Goal: Task Accomplishment & Management: Manage account settings

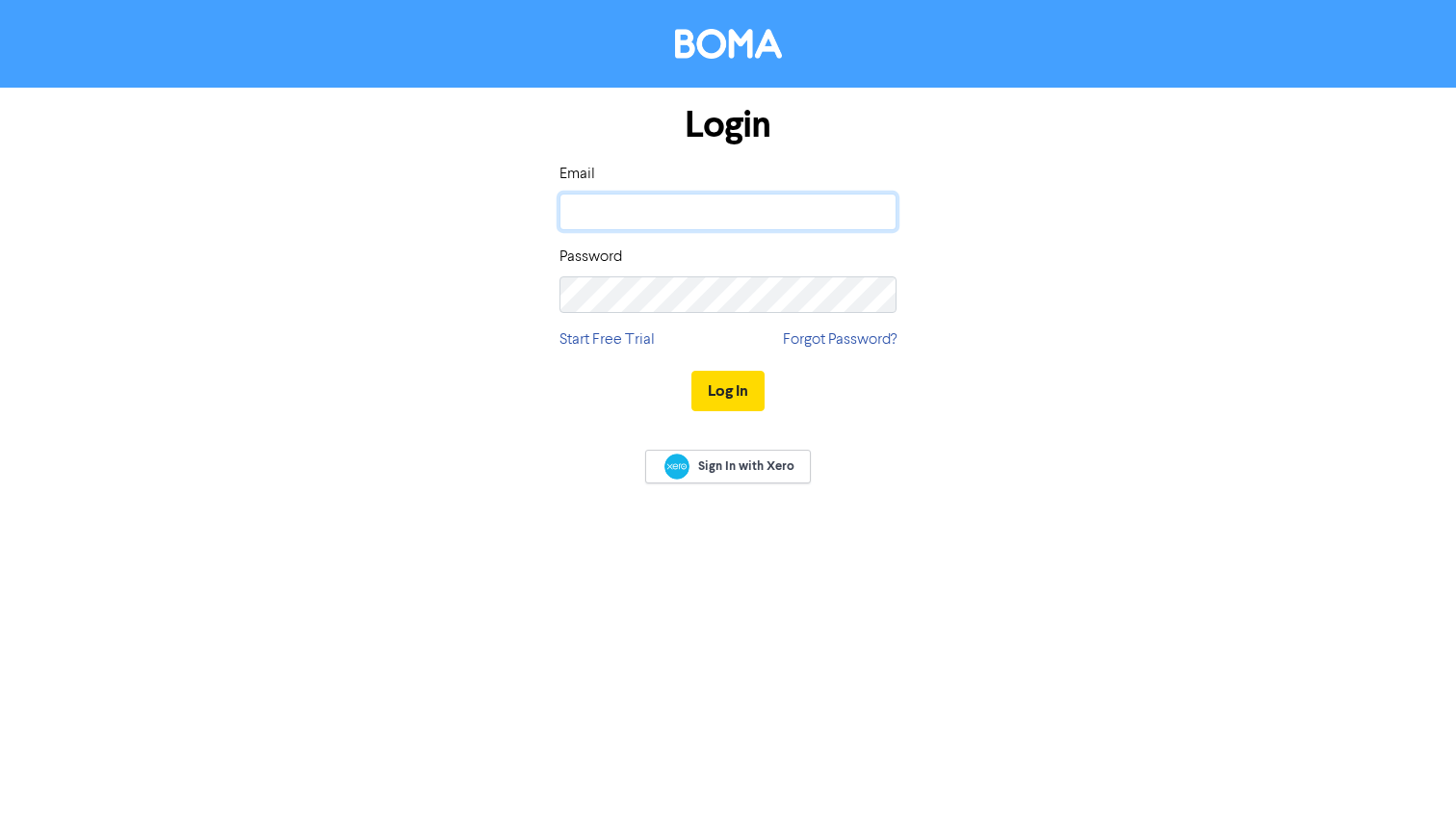
type input "[PERSON_NAME][EMAIL_ADDRESS][DOMAIN_NAME]"
click at [727, 390] on button "Log In" at bounding box center [727, 391] width 73 height 41
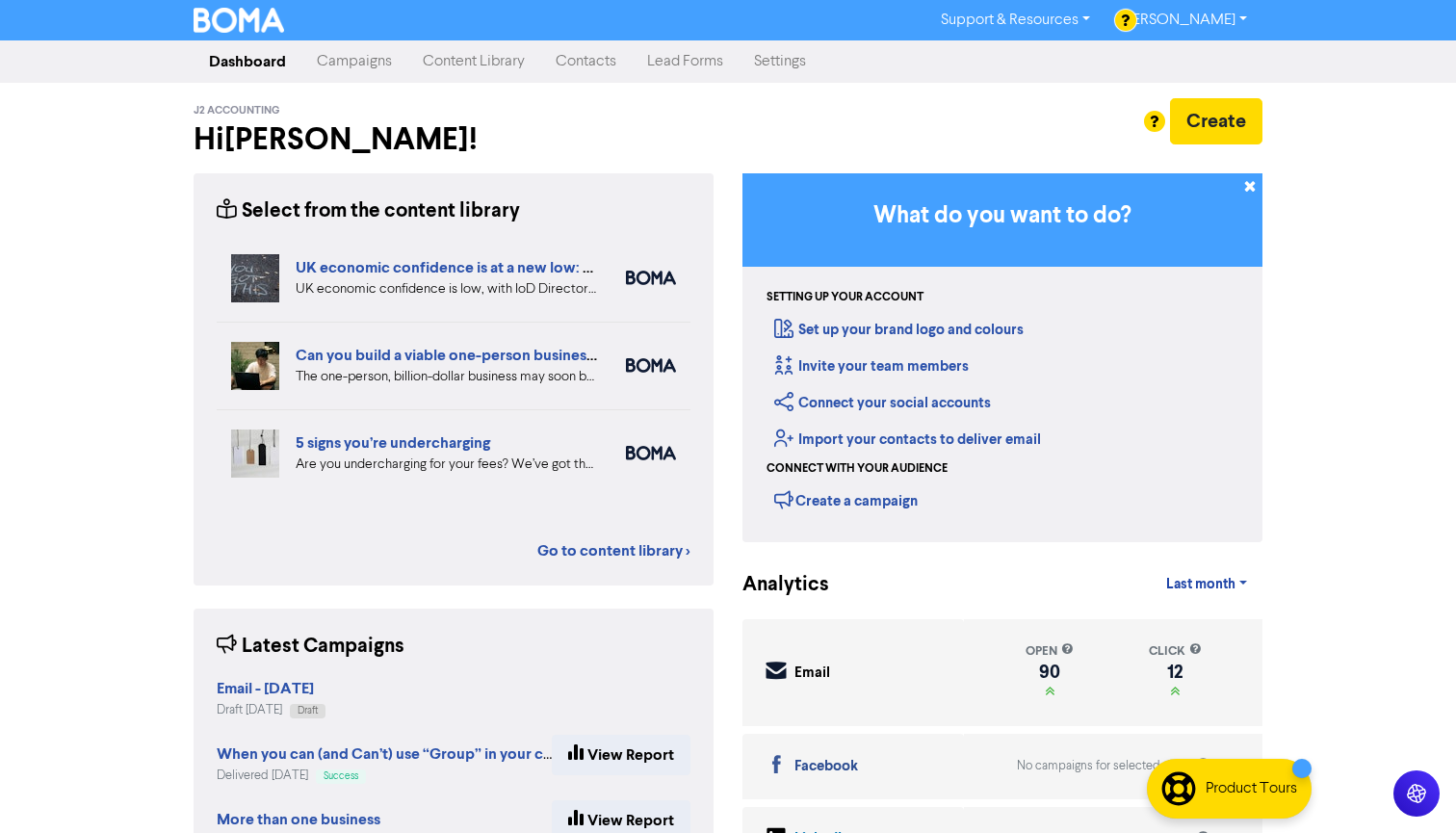
click at [471, 60] on link "Content Library" at bounding box center [473, 61] width 133 height 39
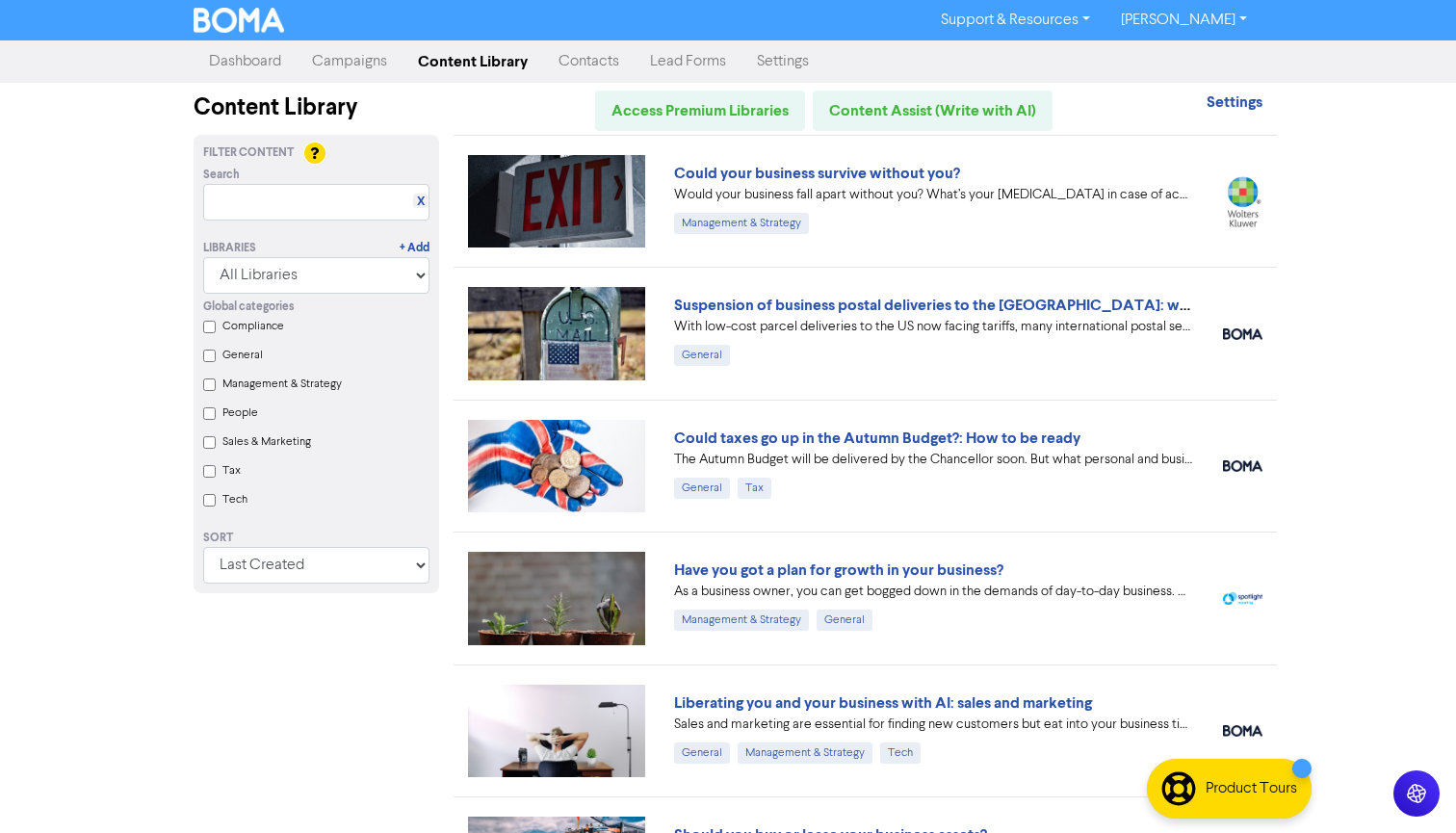
click at [349, 59] on link "Campaigns" at bounding box center [349, 61] width 106 height 39
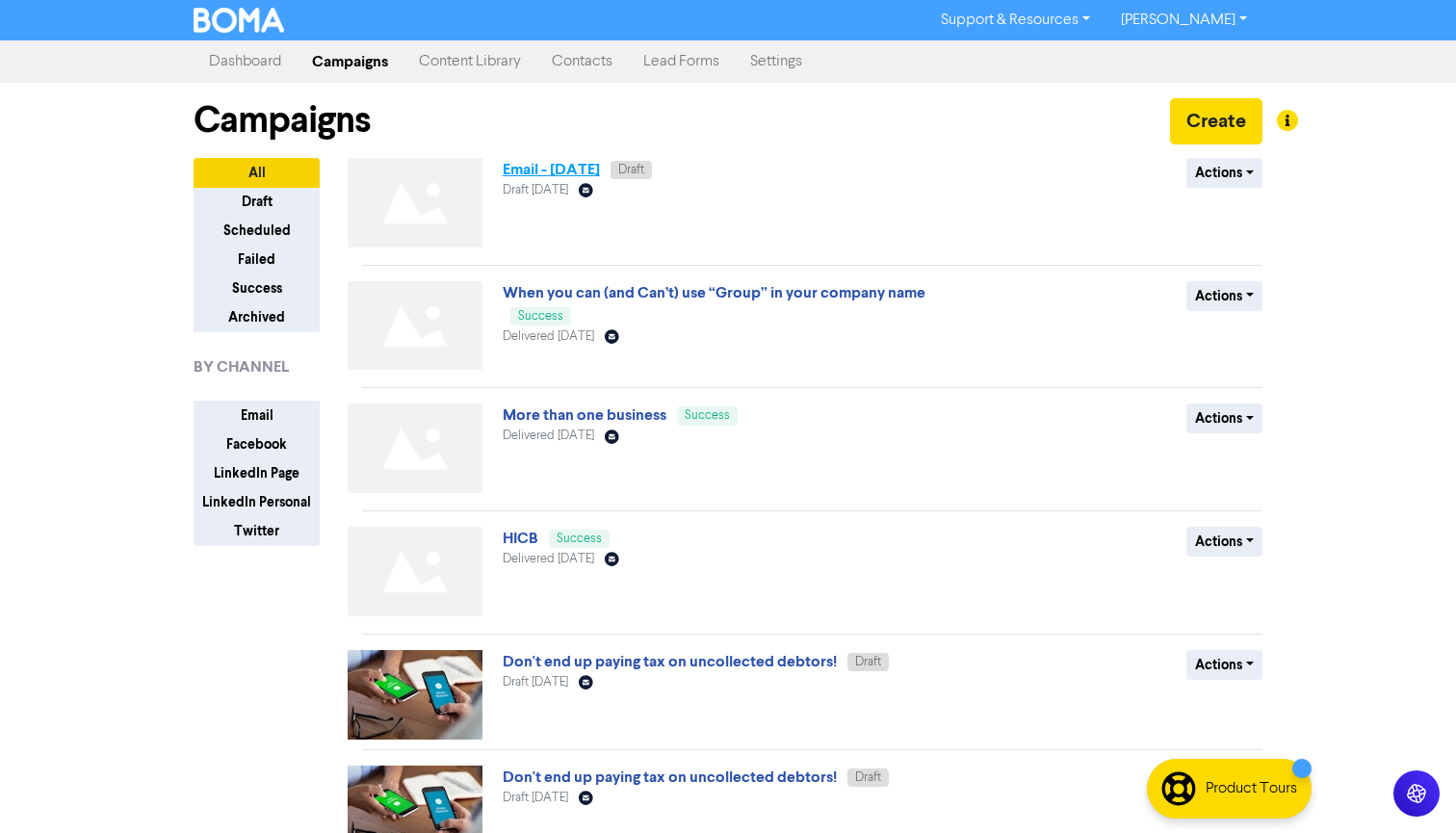
click at [558, 170] on link "Email - [DATE]" at bounding box center [551, 169] width 98 height 19
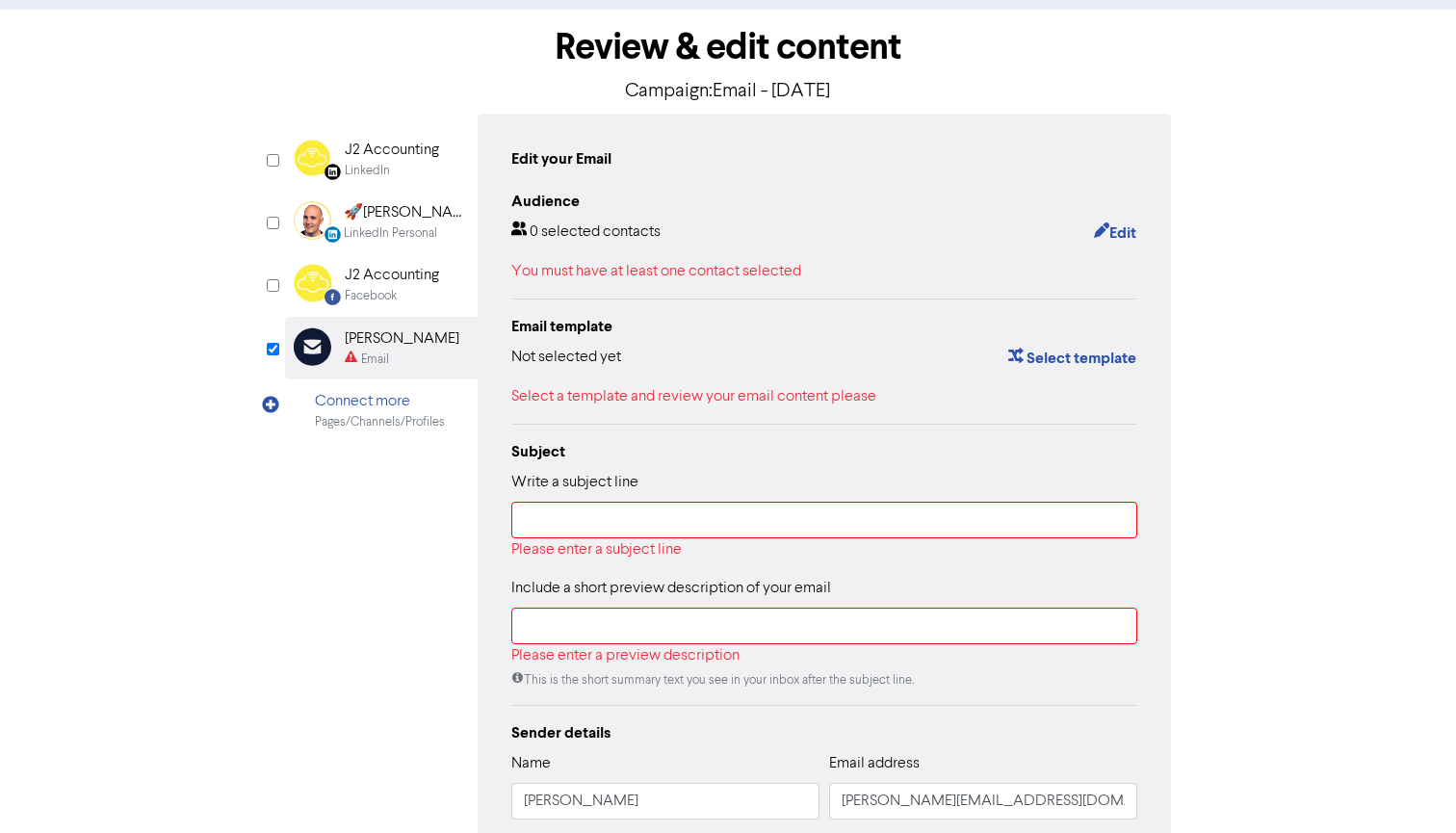
scroll to position [84, 0]
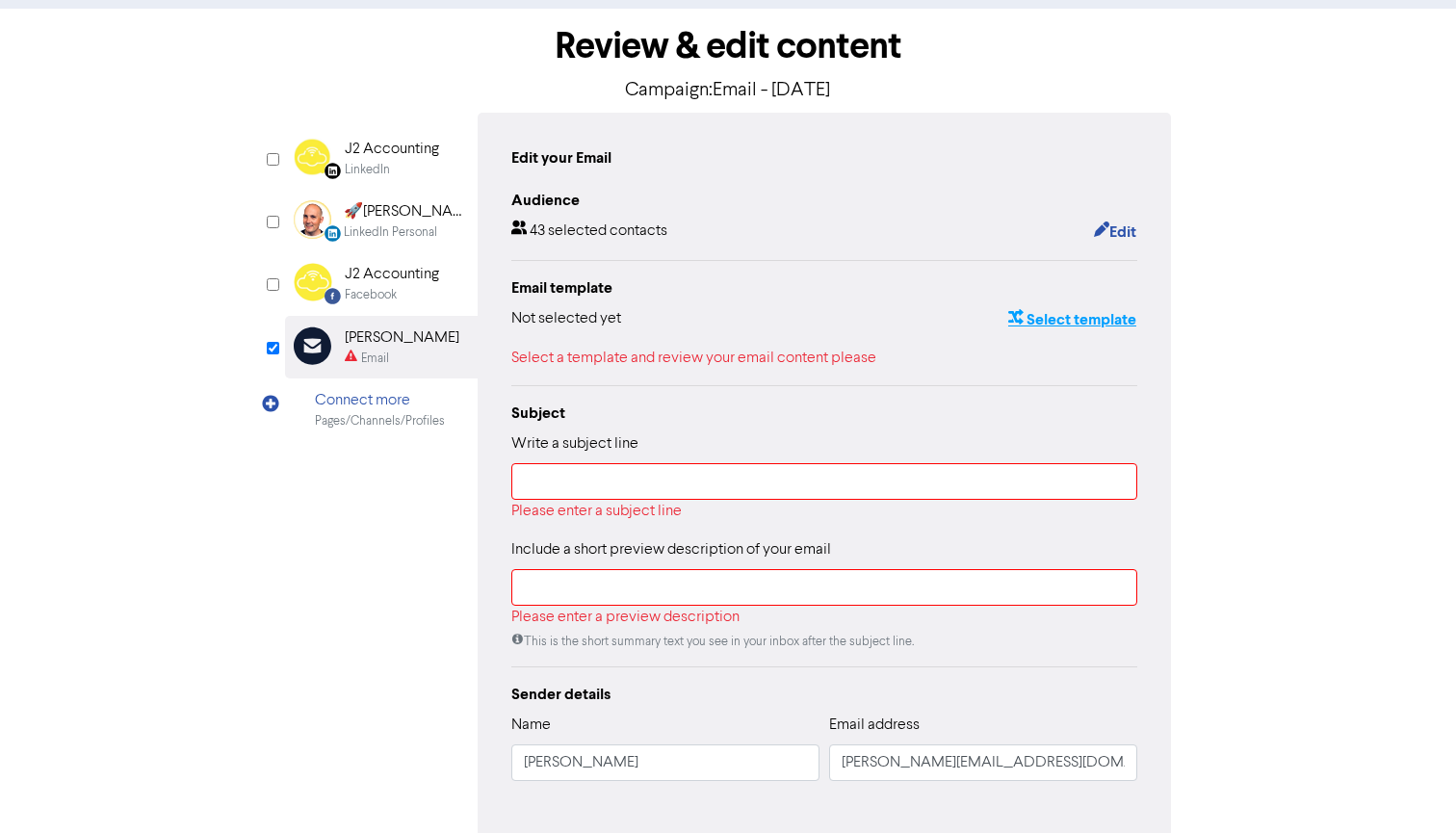
click at [1039, 316] on button "Select template" at bounding box center [1072, 319] width 130 height 25
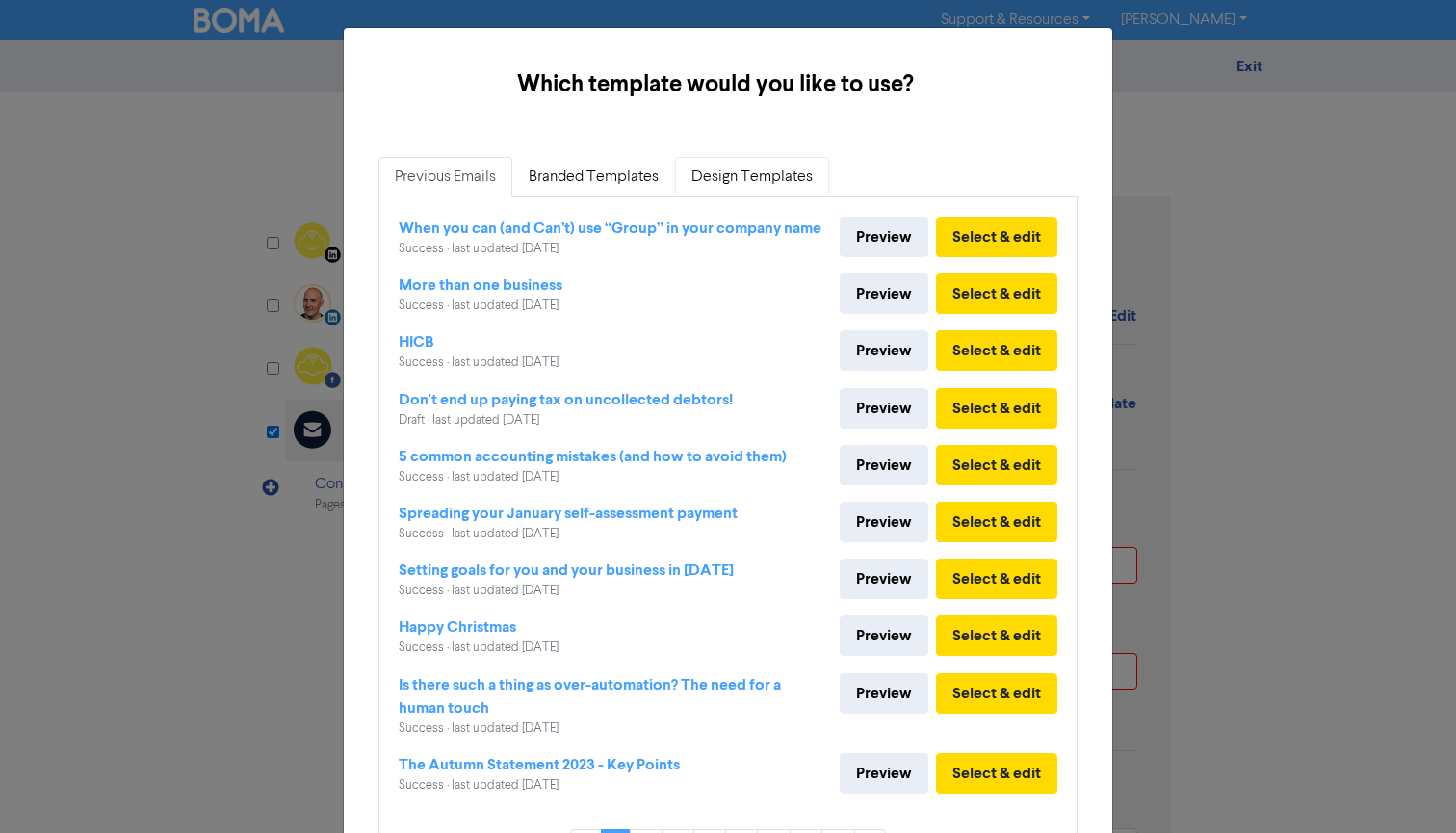
click at [730, 181] on link "Design Templates" at bounding box center [752, 177] width 154 height 41
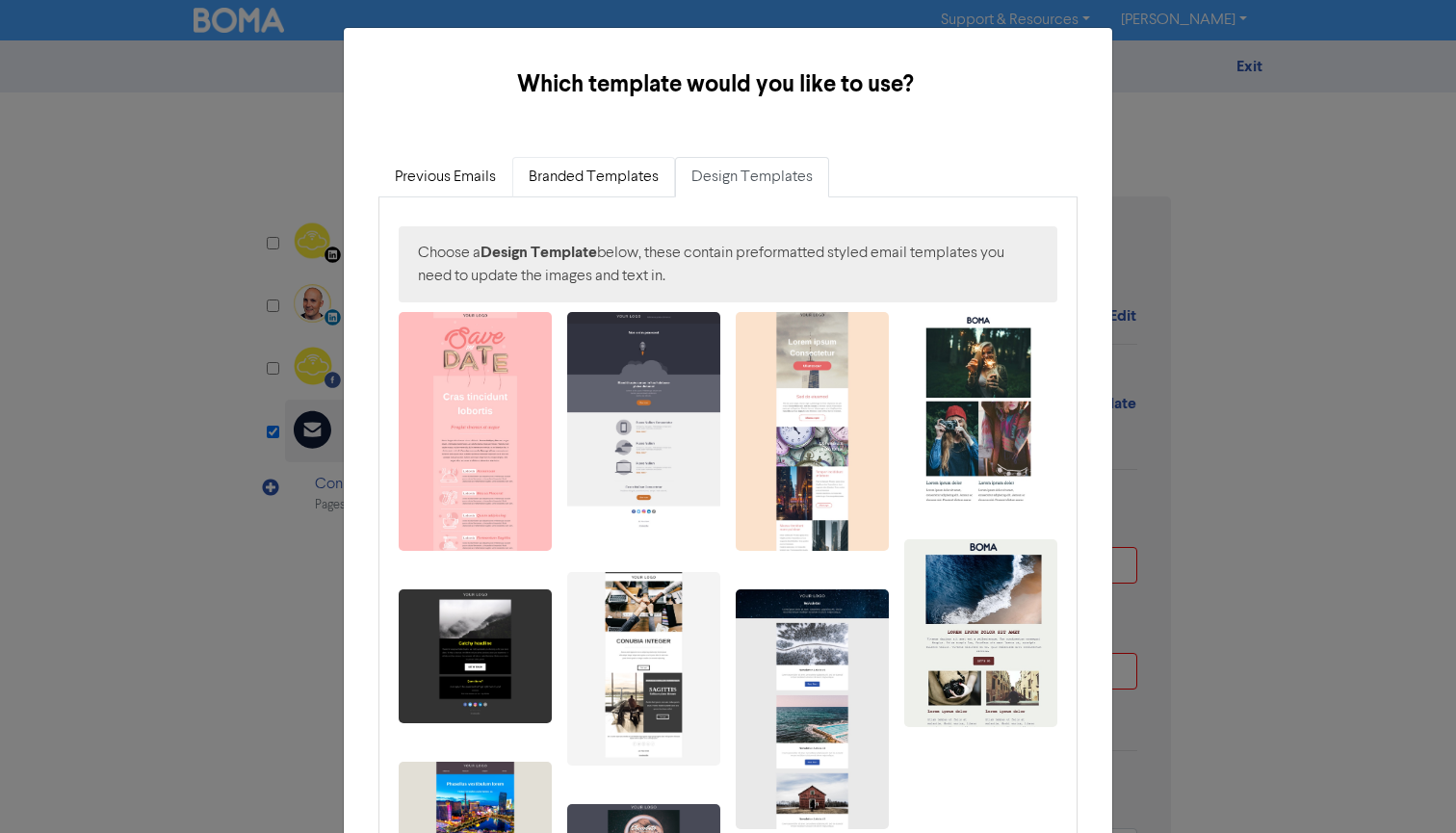
click at [611, 170] on link "Branded Templates" at bounding box center [593, 177] width 163 height 41
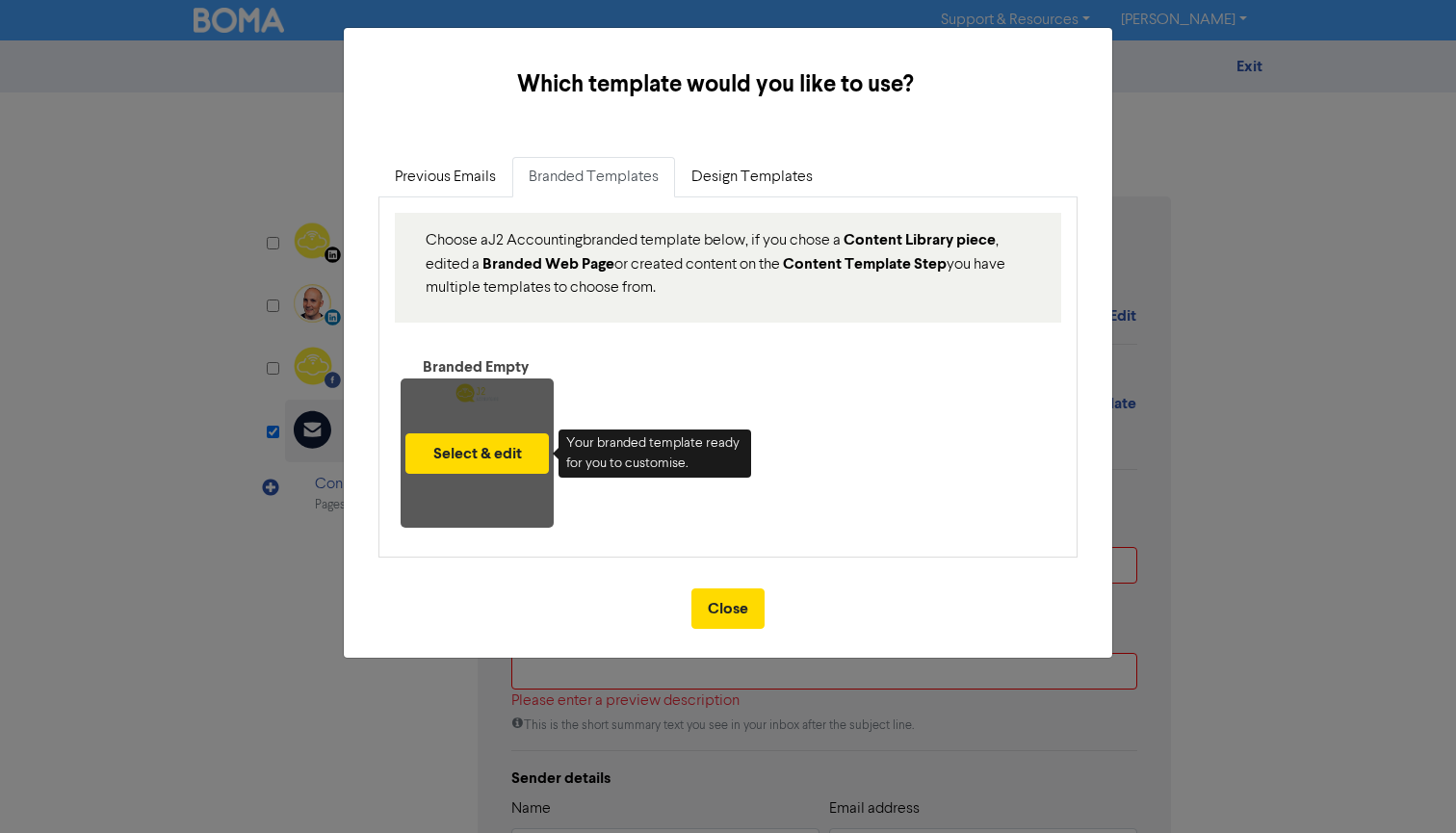
click at [477, 399] on div "Select & edit" at bounding box center [478, 453] width 154 height 150
click at [475, 461] on button "Select & edit" at bounding box center [477, 453] width 144 height 41
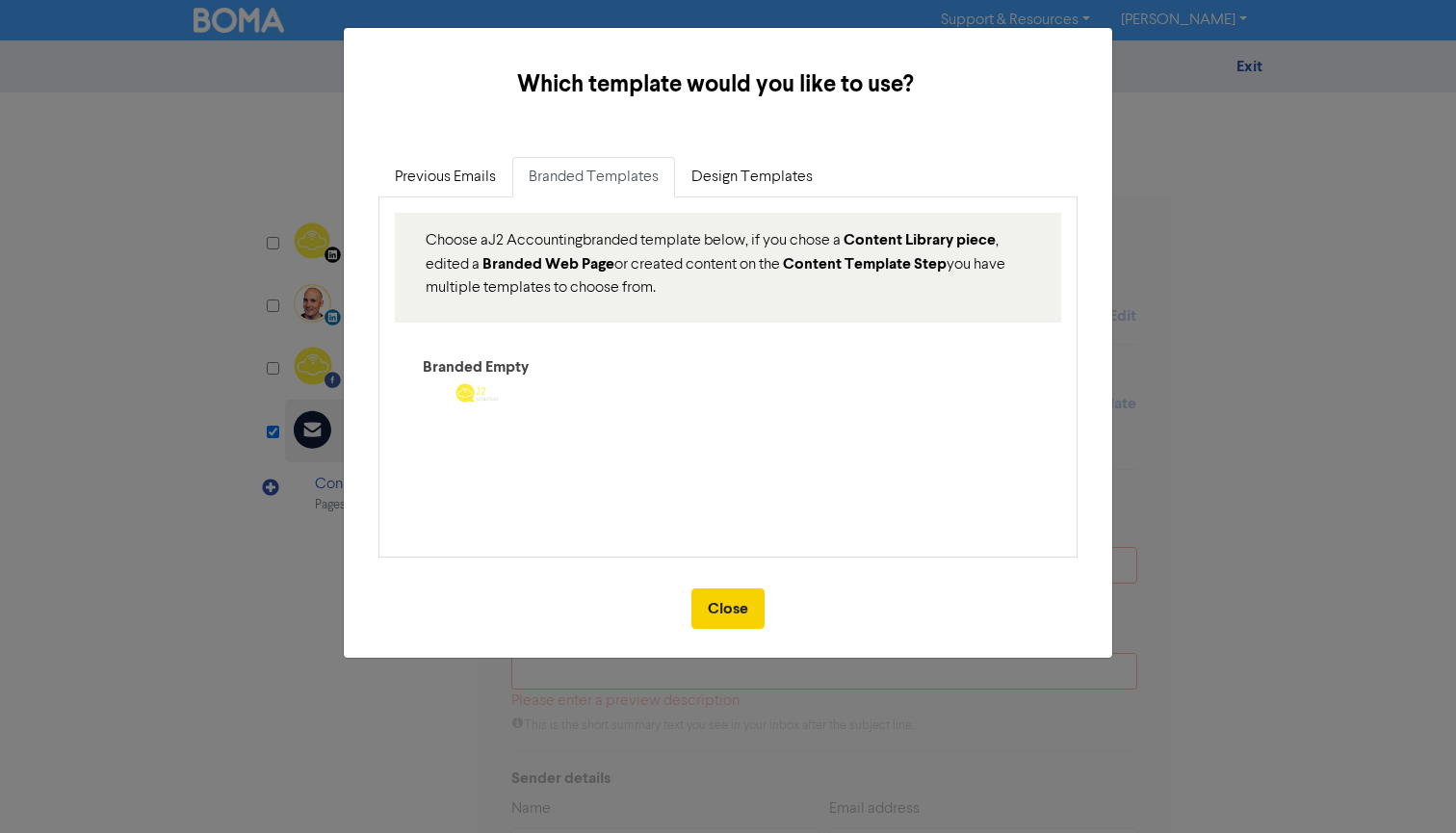
click at [722, 597] on button "Close" at bounding box center [727, 609] width 73 height 41
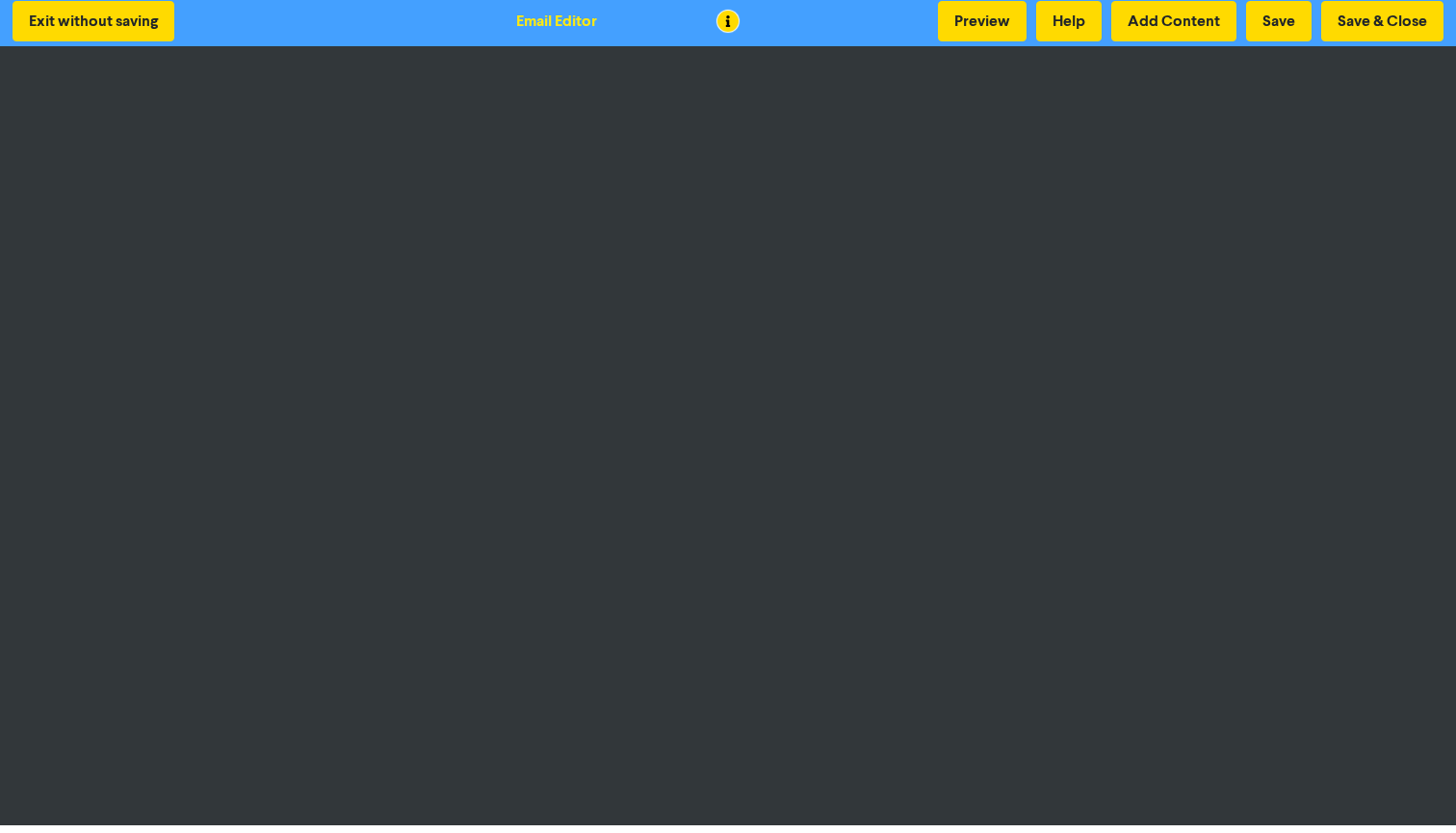
scroll to position [4, 0]
click at [1349, 16] on button "Save & Close" at bounding box center [1382, 21] width 123 height 41
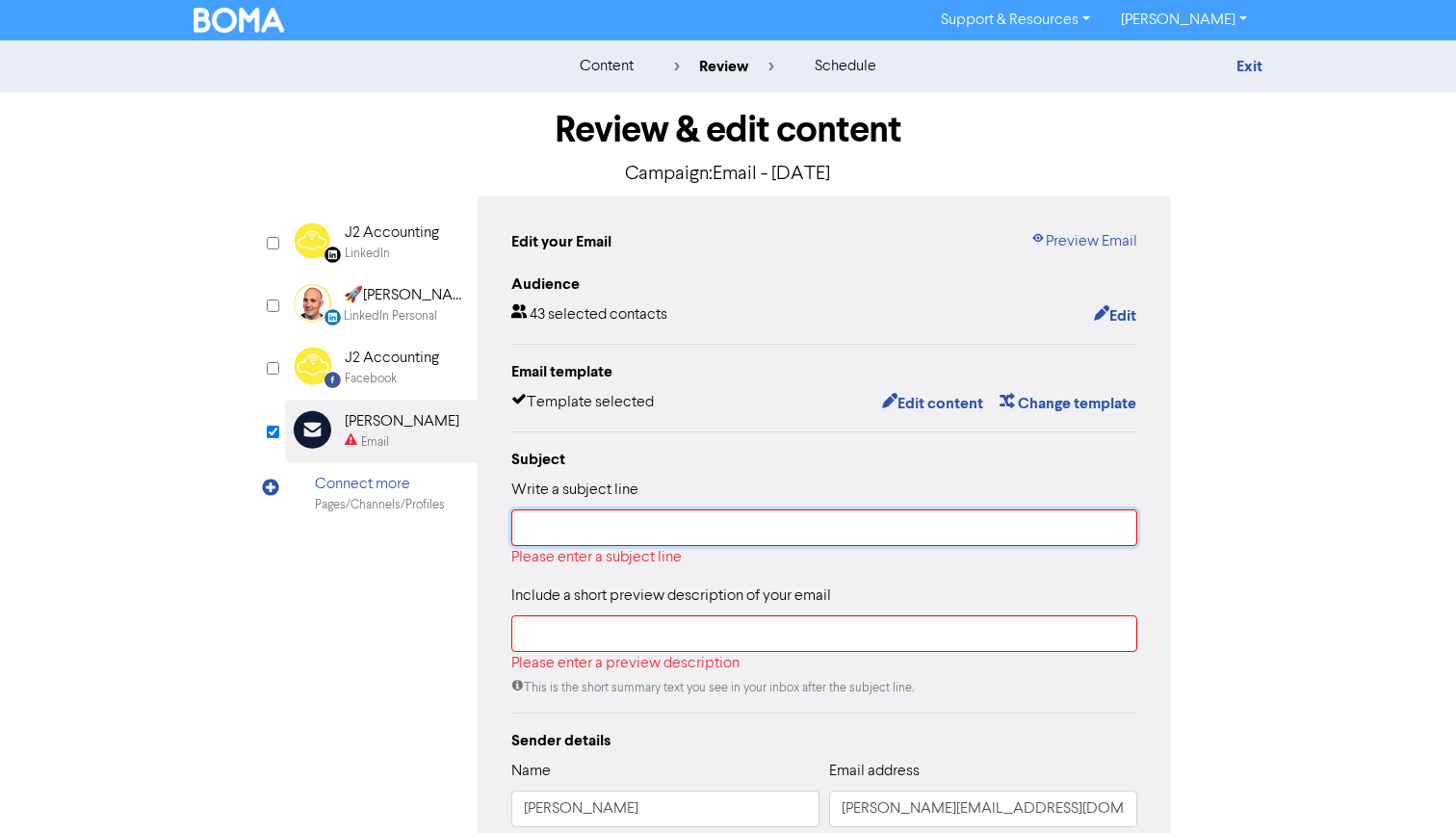
click at [551, 530] on input "text" at bounding box center [825, 528] width 626 height 37
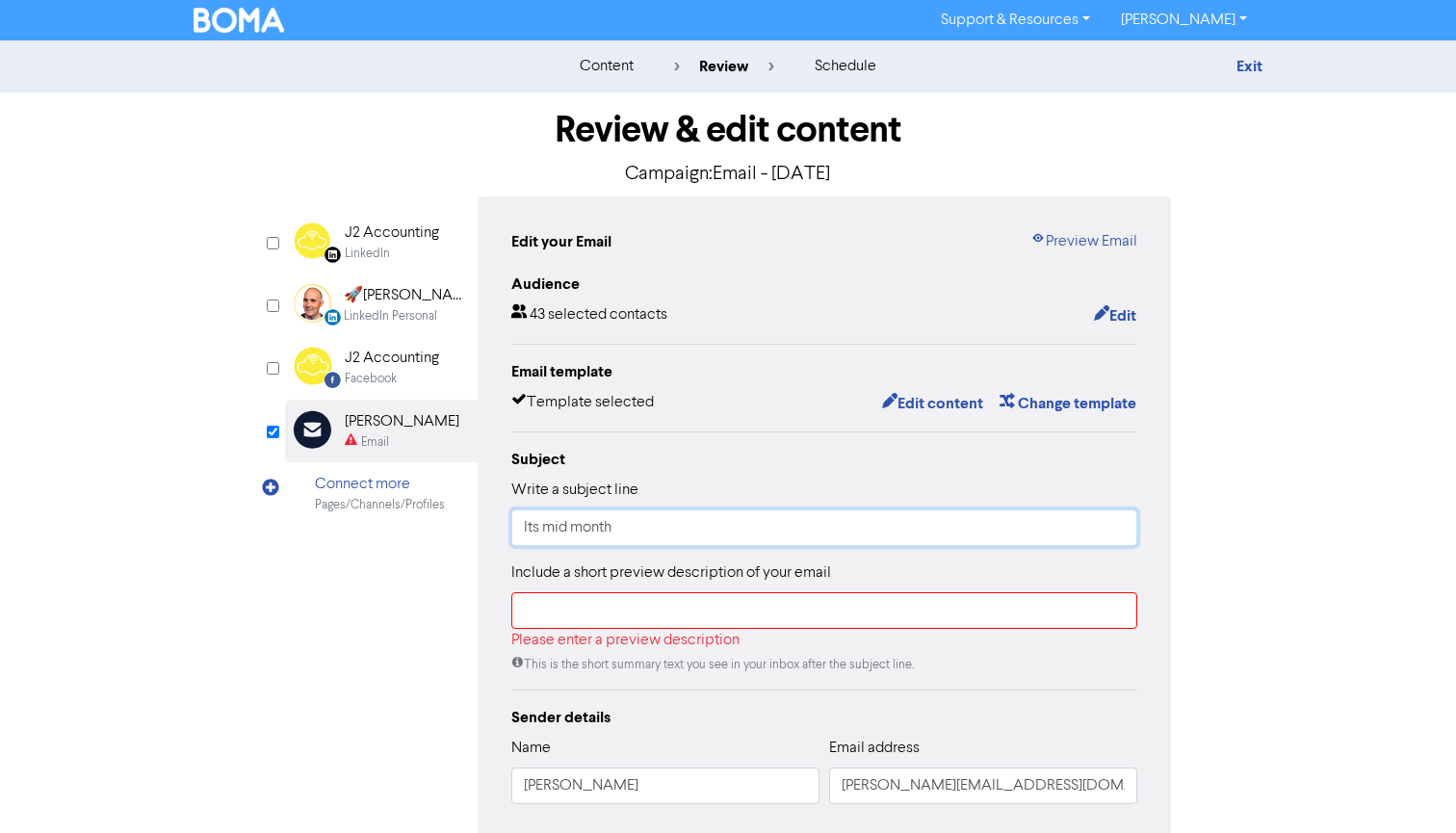
type input "Its mid month"
click at [544, 614] on input "text" at bounding box center [825, 611] width 626 height 37
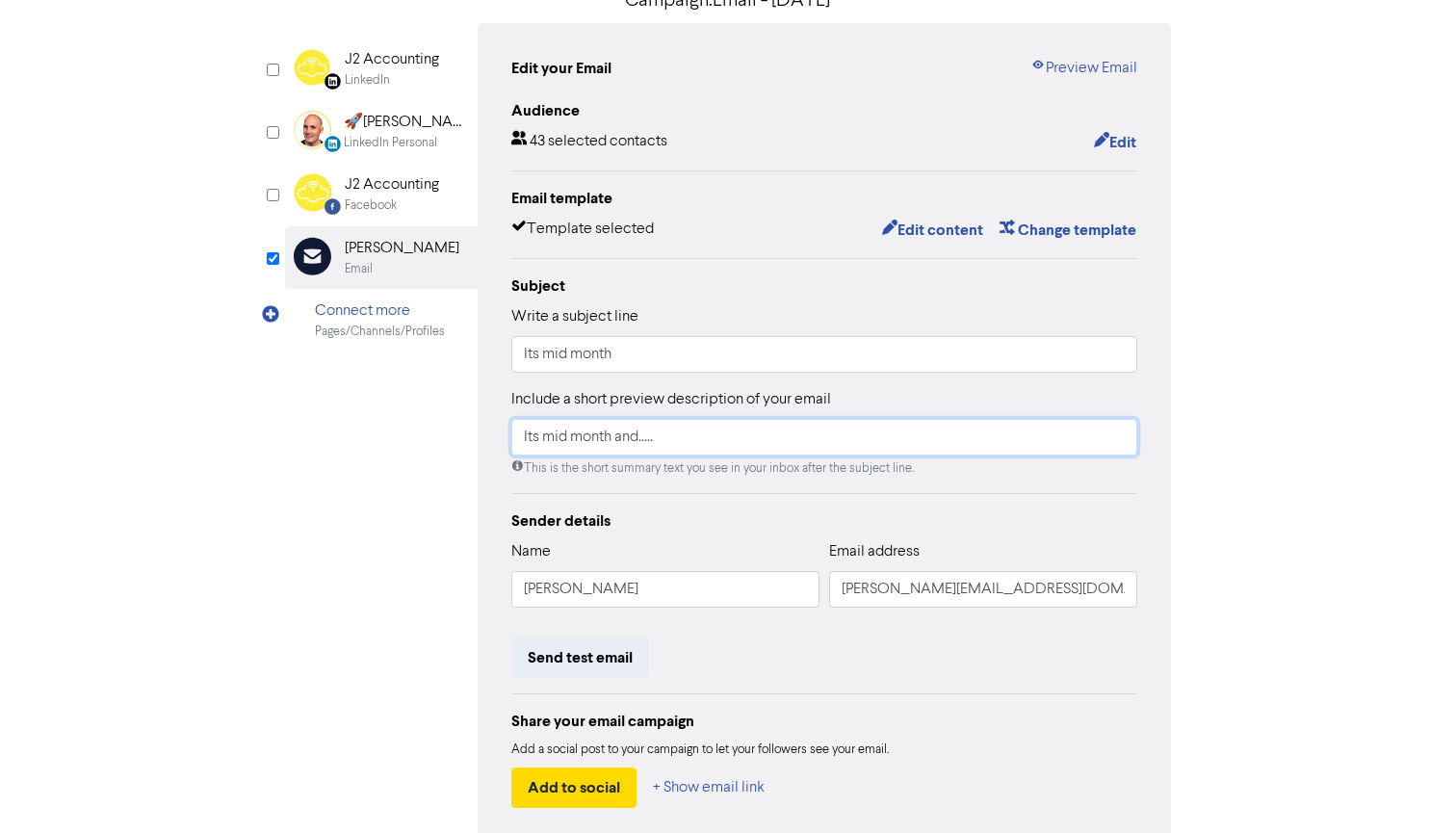
scroll to position [45, 0]
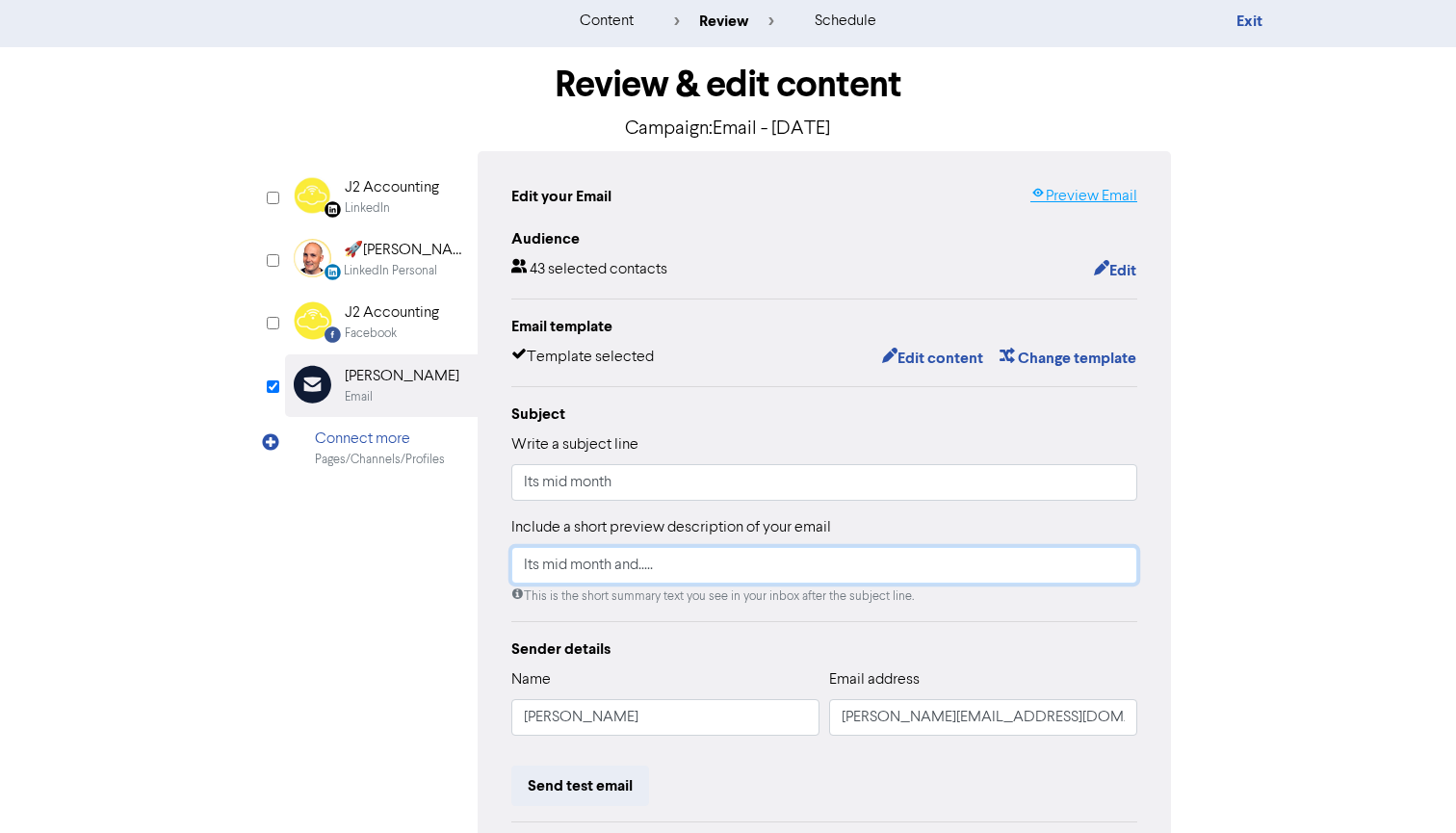
type input "Its mid month and....."
click at [1088, 190] on link "Preview Email" at bounding box center [1083, 196] width 107 height 23
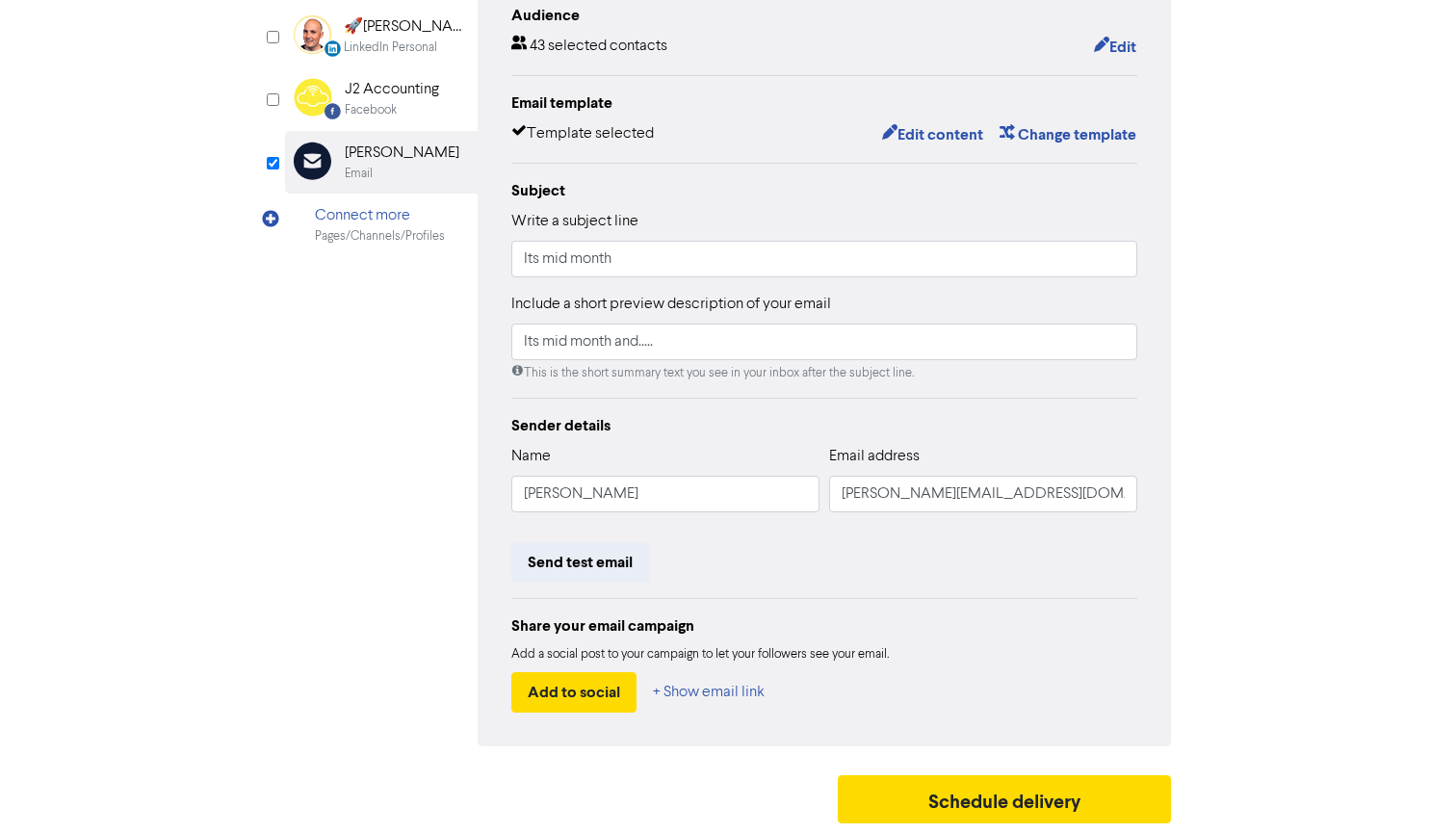
scroll to position [267, 0]
click at [953, 812] on button "Schedule delivery" at bounding box center [1004, 800] width 333 height 48
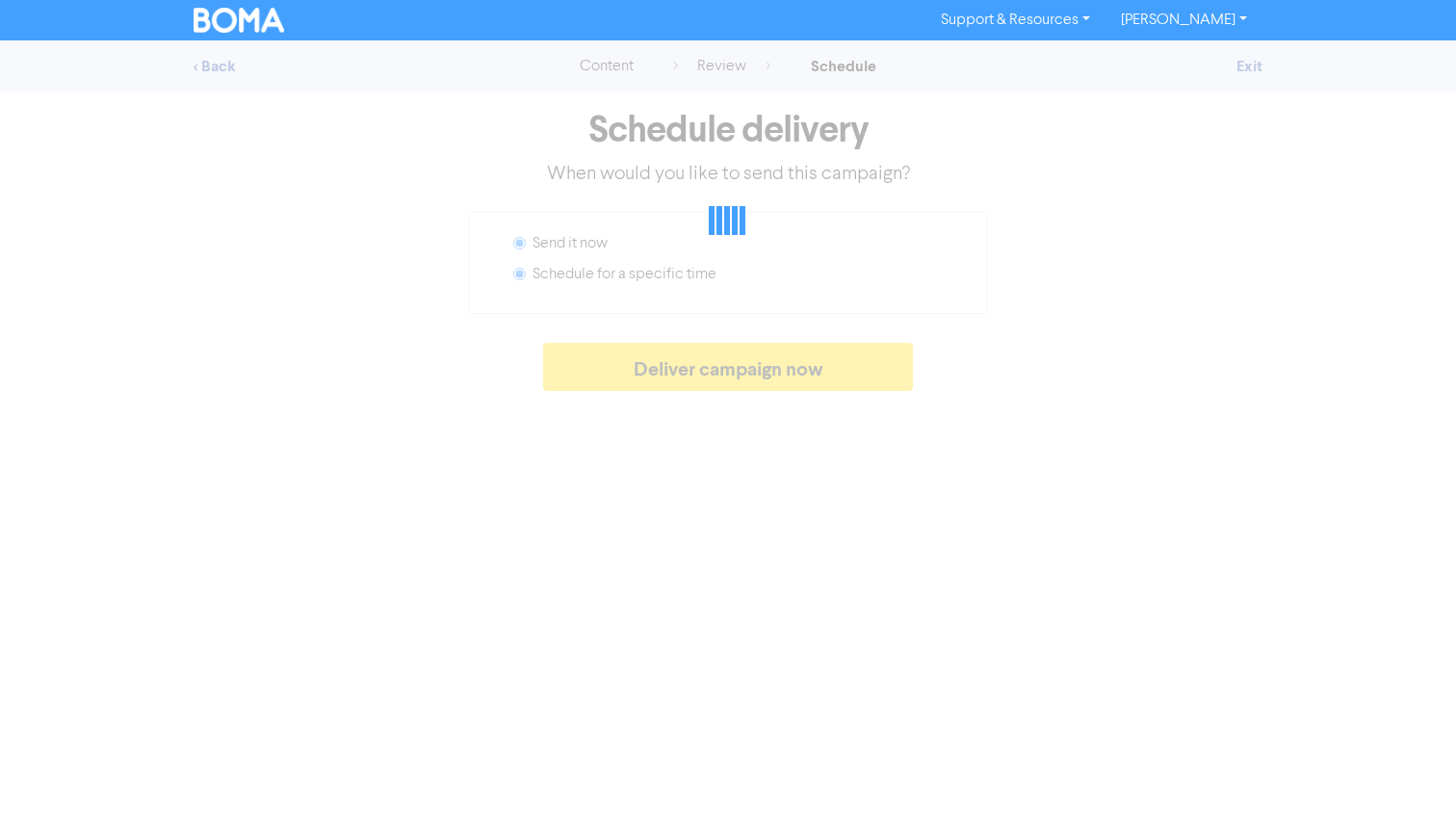
radio input "false"
radio input "true"
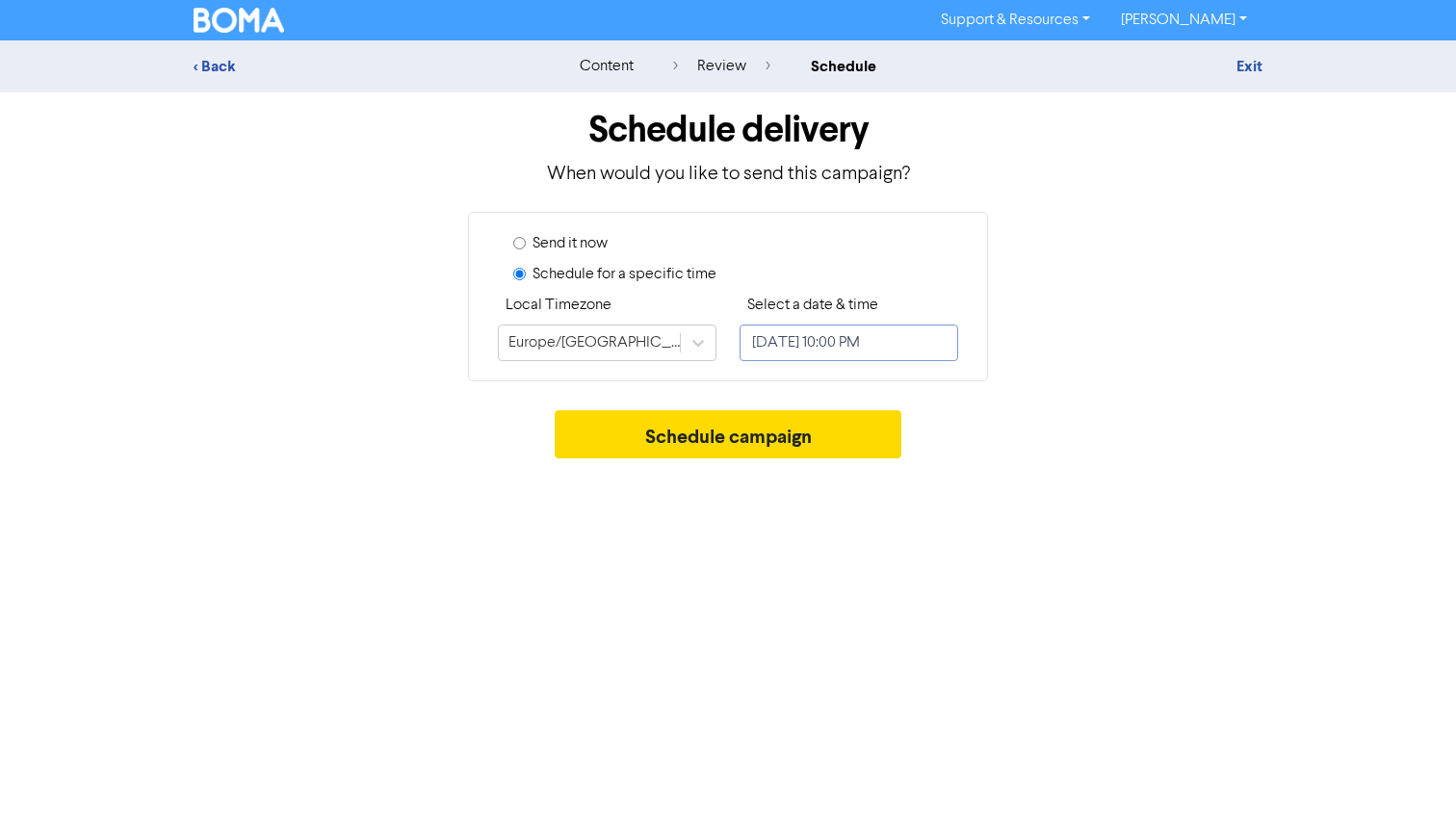
click at [869, 337] on input "[DATE] 10:00 PM" at bounding box center [849, 342] width 218 height 37
select select "8"
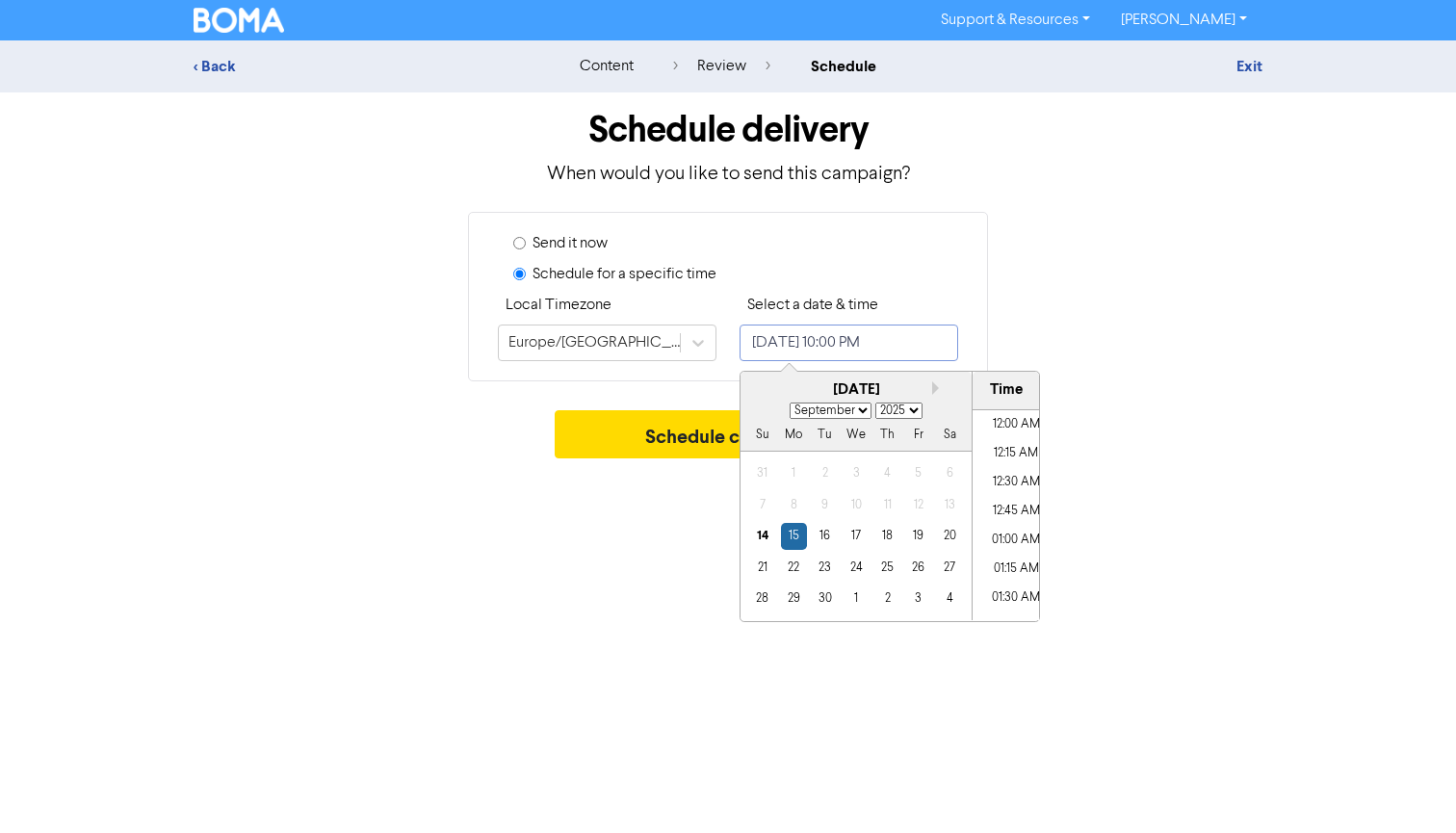
scroll to position [2452, 0]
click at [793, 531] on div "15" at bounding box center [794, 536] width 26 height 26
click at [1002, 448] on li "06:00 AM" at bounding box center [1015, 447] width 87 height 29
type input "[DATE] 6:00 AM"
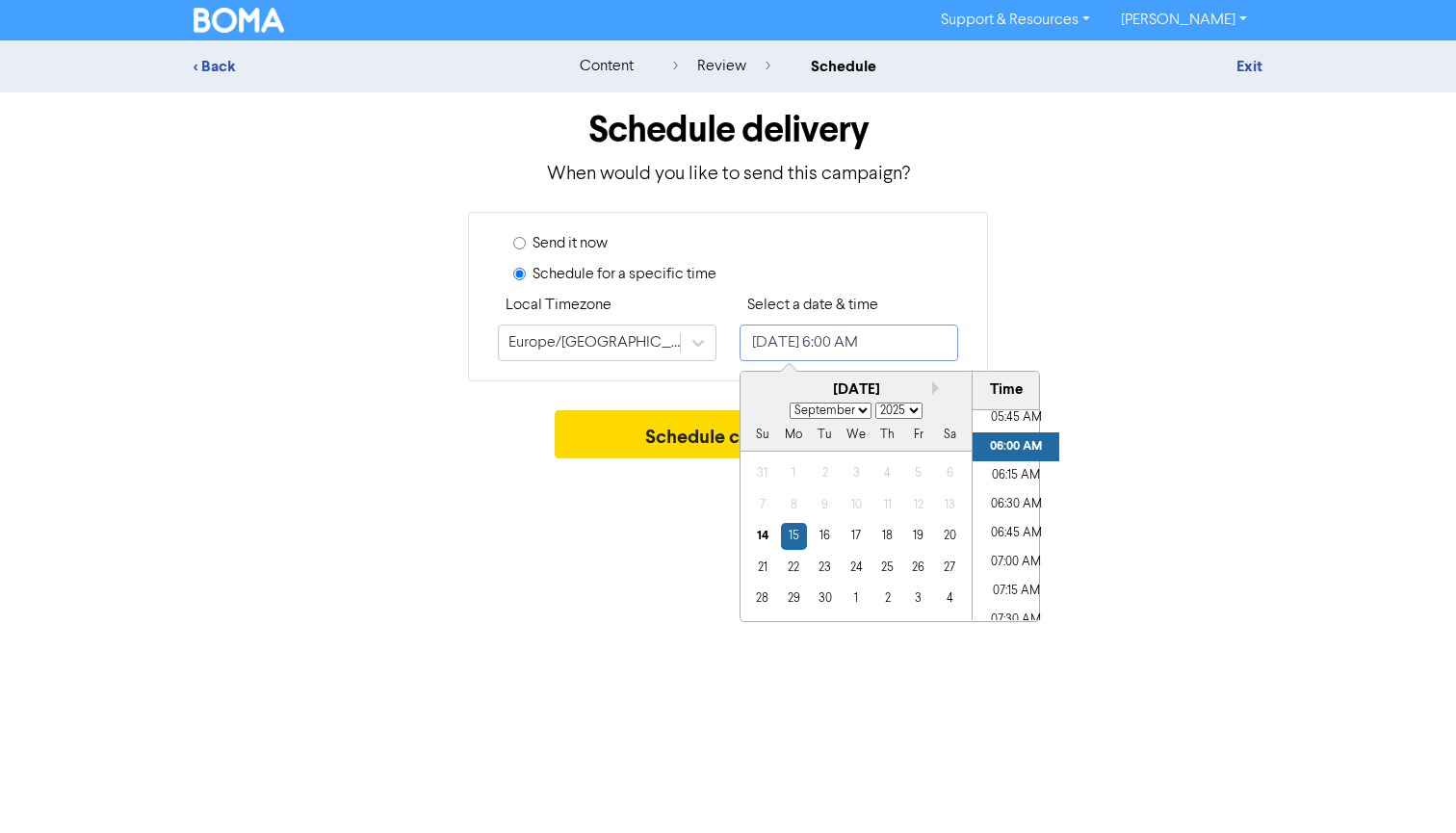
click at [1001, 444] on li "06:00 AM" at bounding box center [1015, 447] width 87 height 29
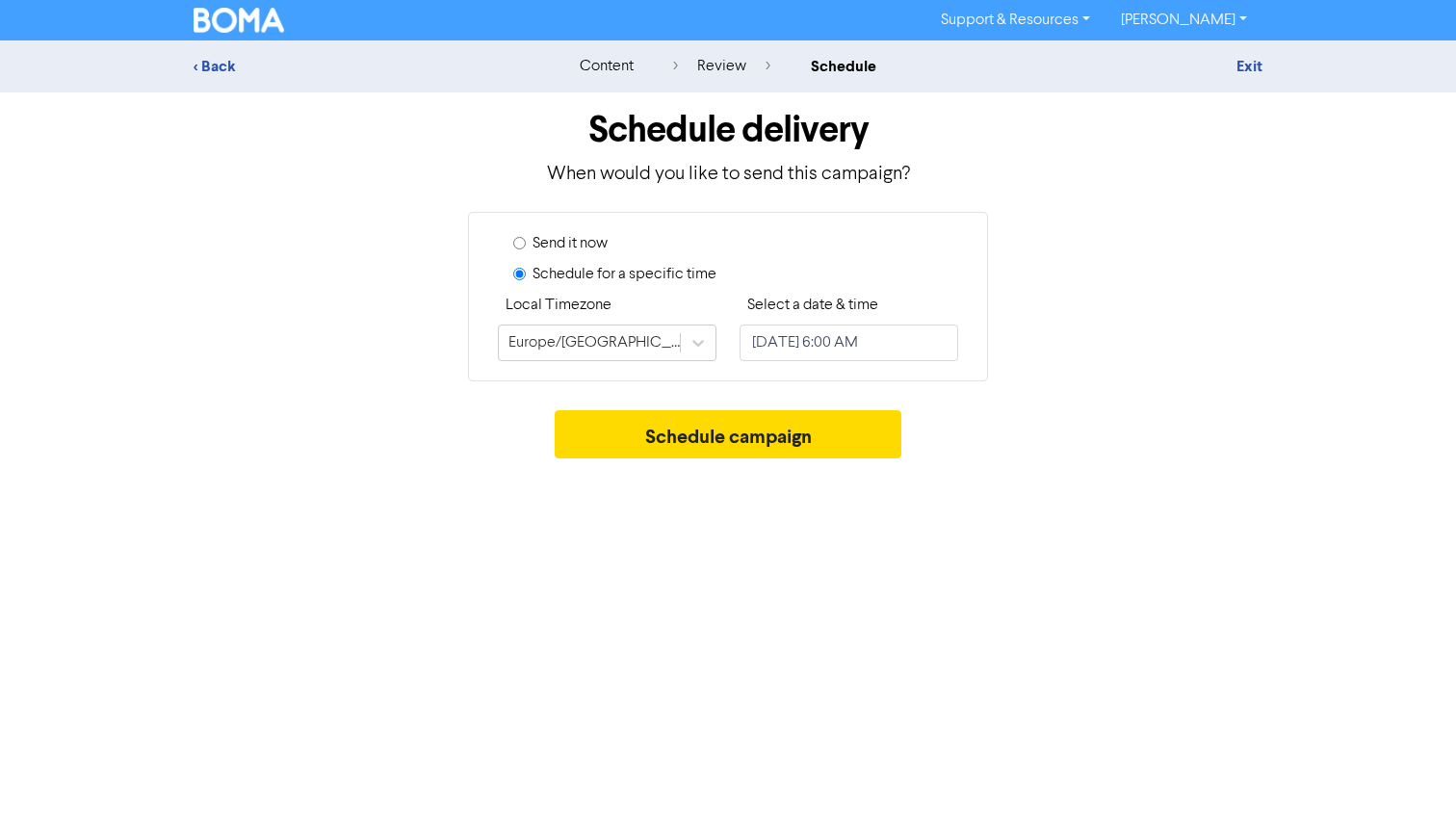
click at [1120, 450] on div "Schedule campaign" at bounding box center [728, 439] width 1069 height 58
click at [708, 437] on button "Schedule campaign" at bounding box center [728, 434] width 348 height 48
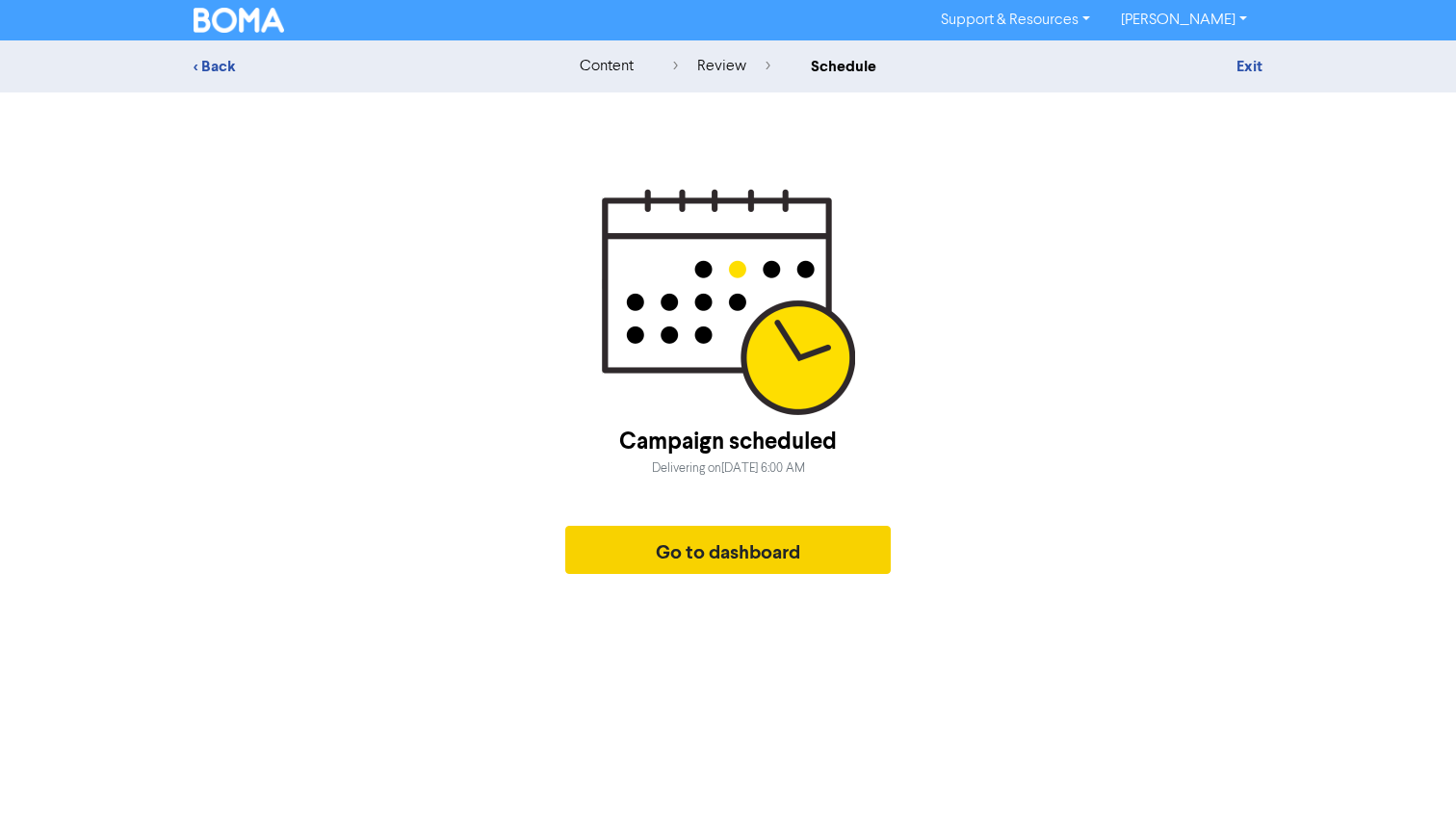
click at [717, 552] on button "Go to dashboard" at bounding box center [728, 550] width 325 height 48
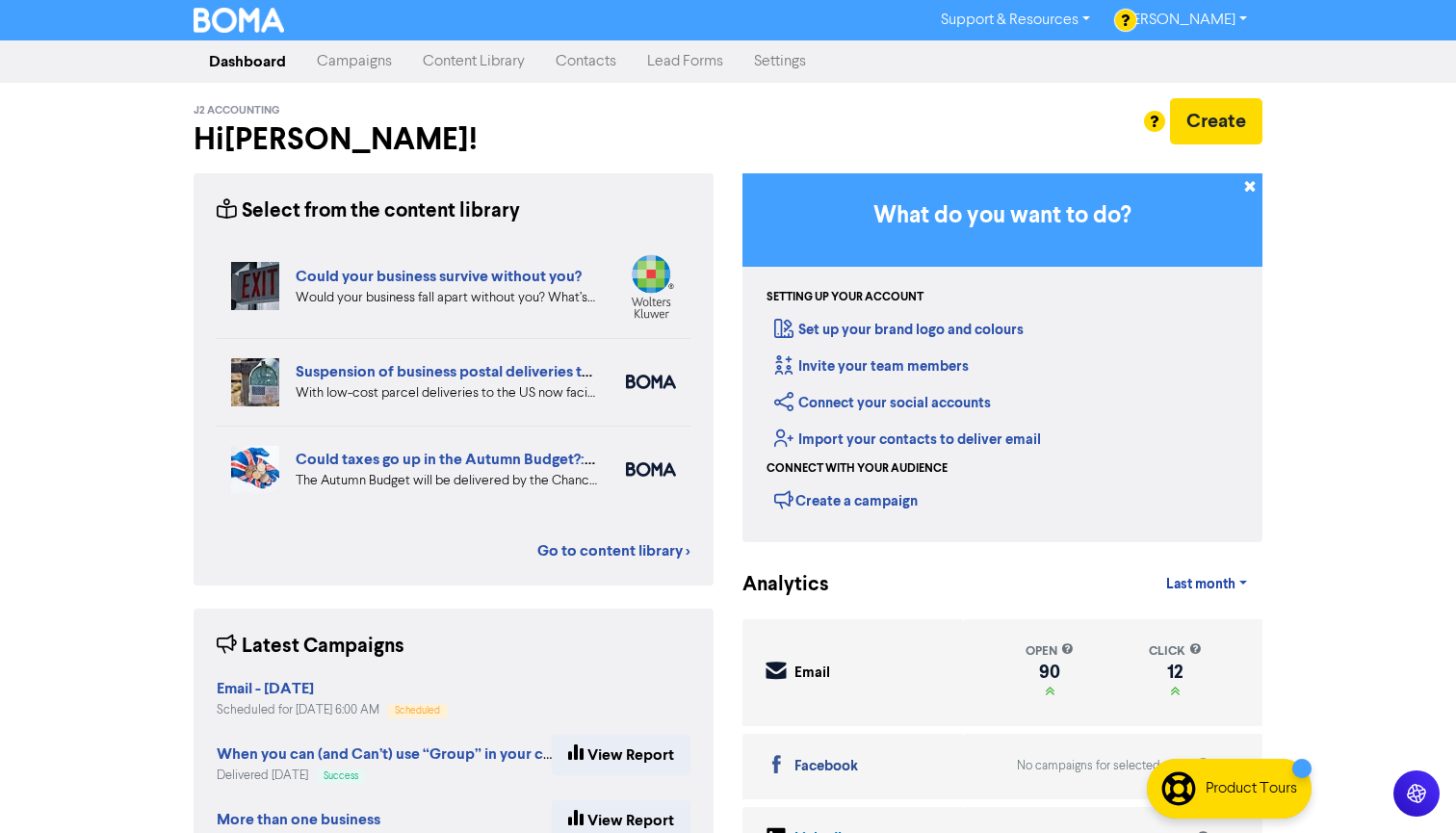
click at [351, 58] on link "Campaigns" at bounding box center [354, 61] width 106 height 39
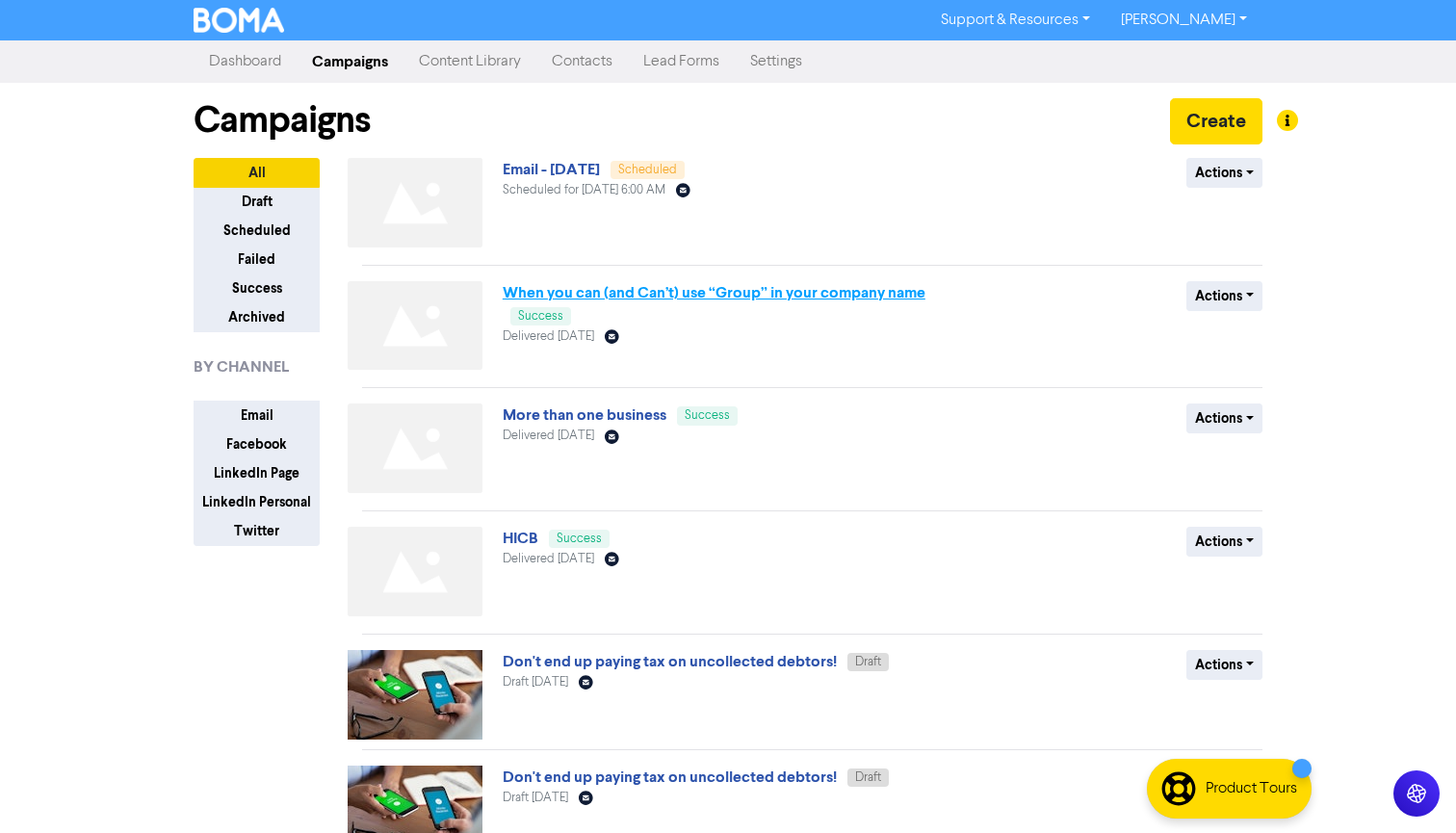
click at [597, 292] on link "When you can (and Can’t) use “Group” in your company name" at bounding box center [714, 292] width 423 height 19
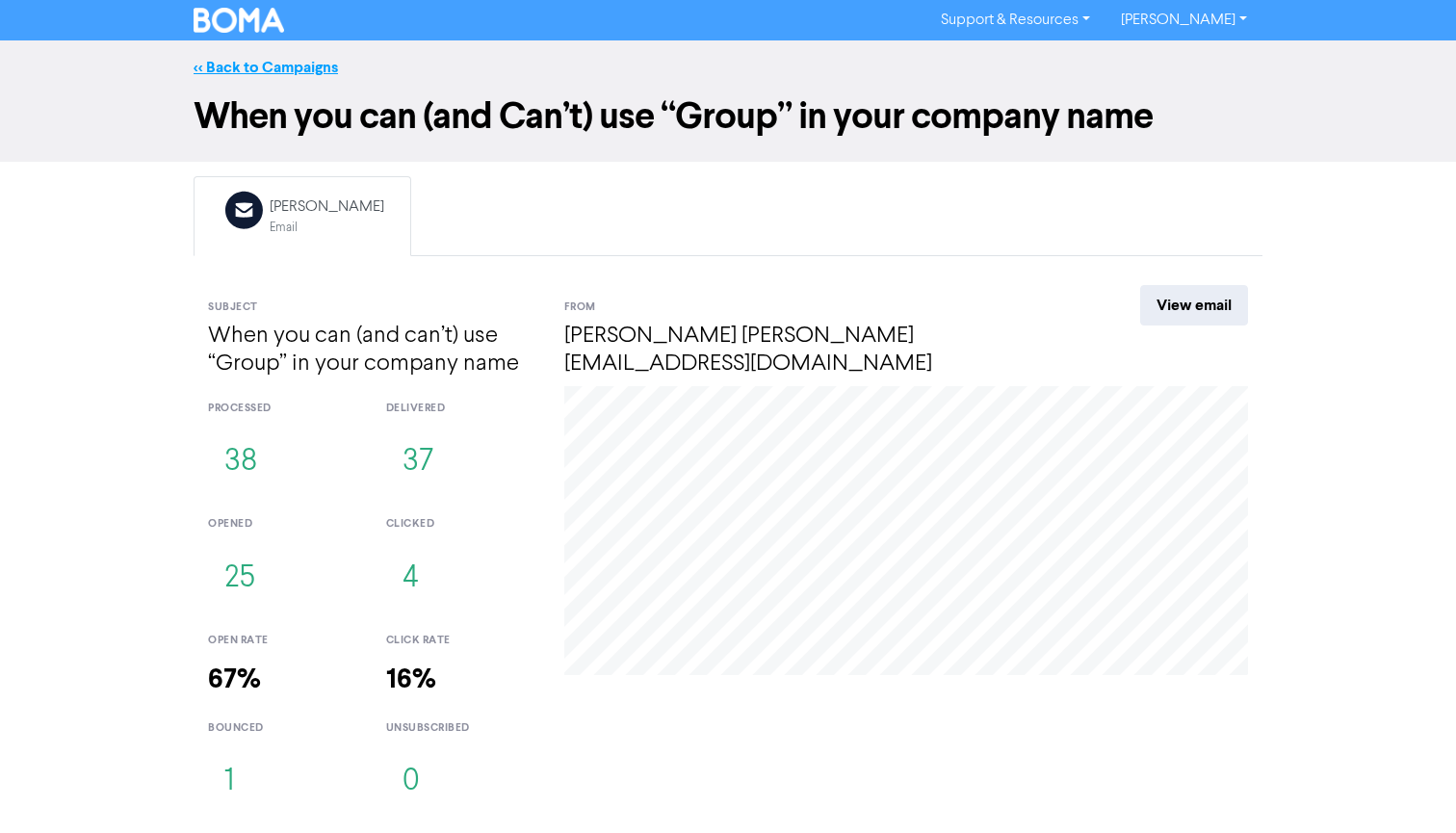
click at [233, 67] on link "<< Back to Campaigns" at bounding box center [265, 67] width 145 height 19
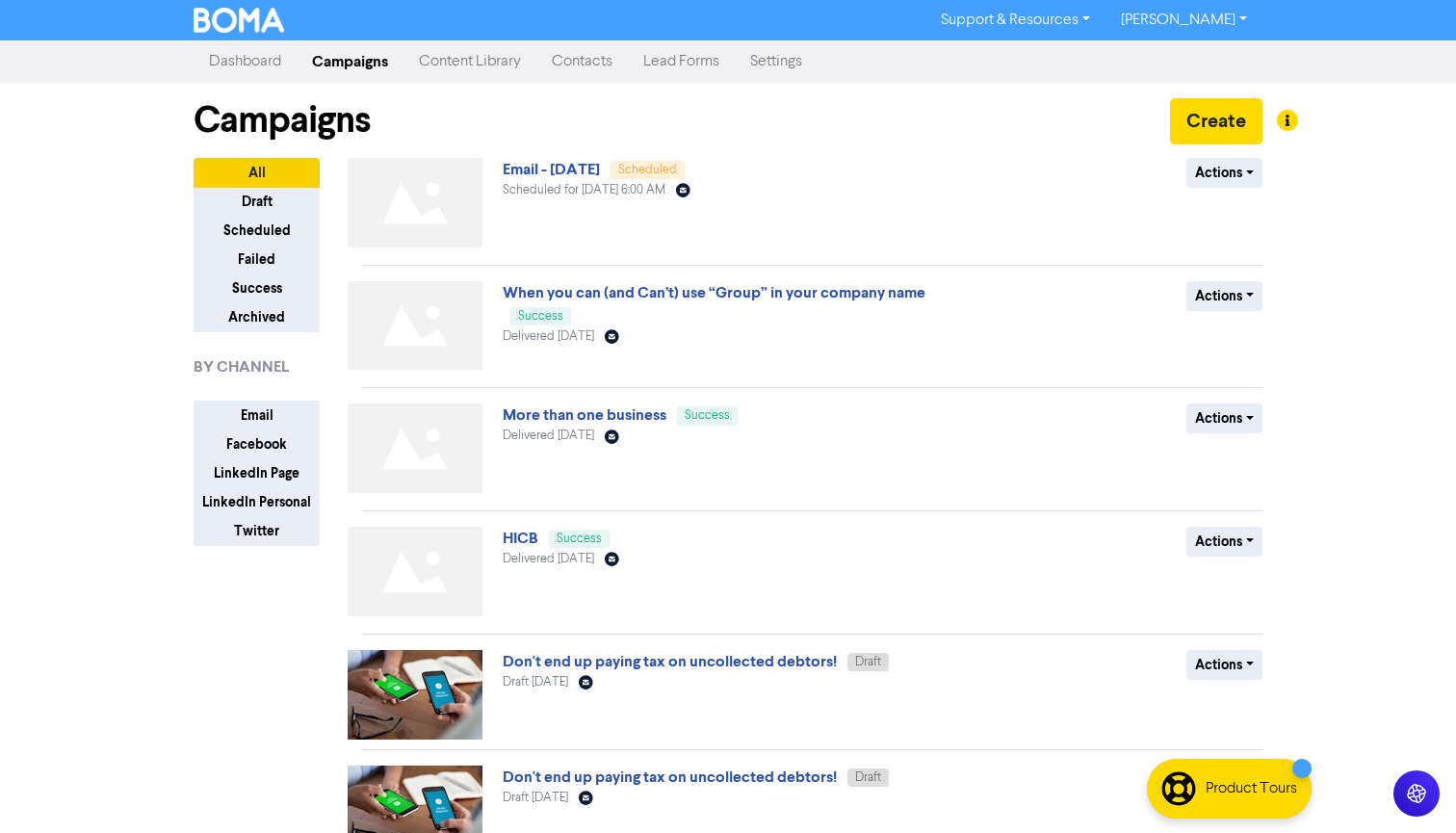
click at [458, 62] on link "Content Library" at bounding box center [470, 61] width 133 height 39
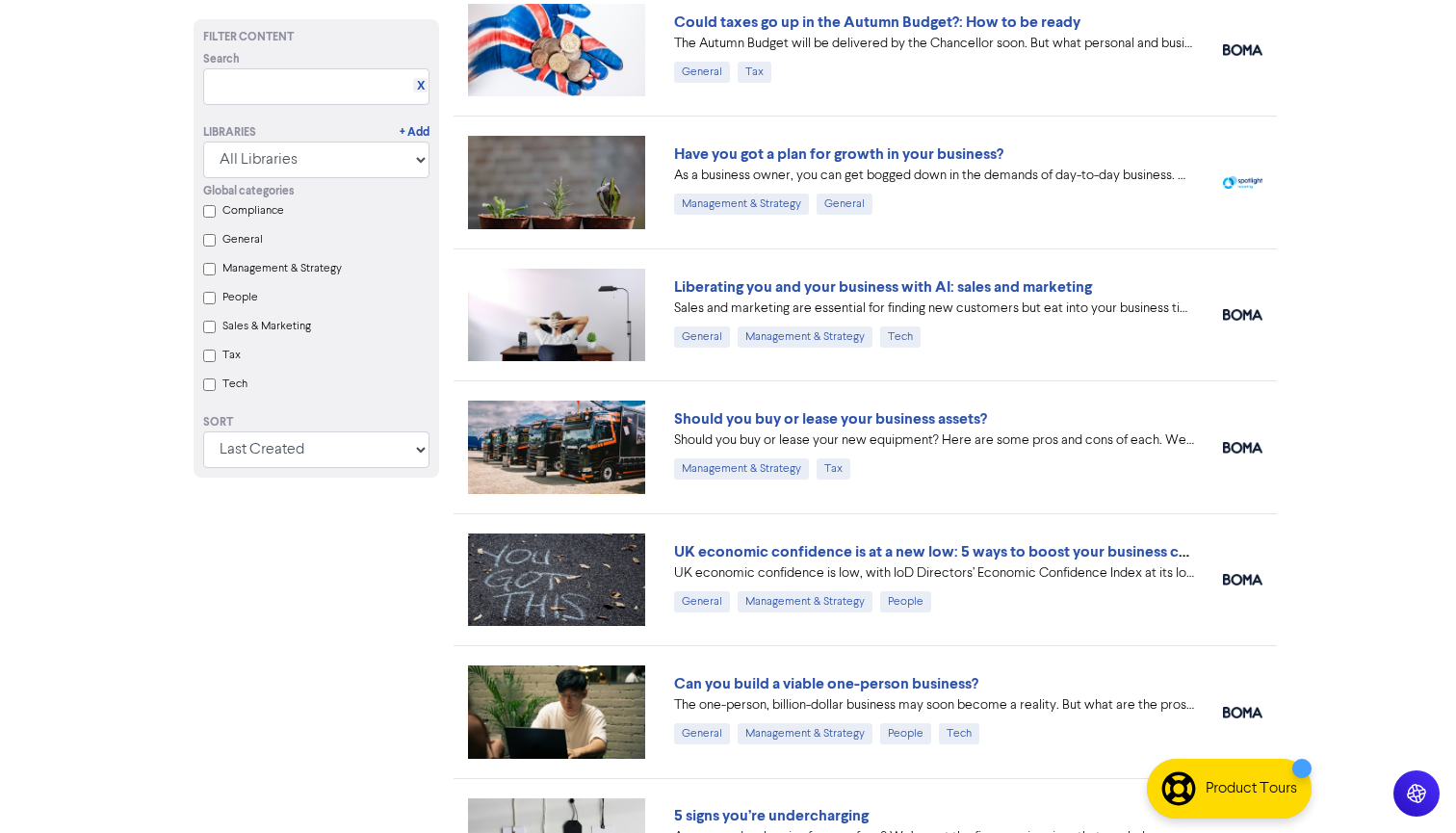
scroll to position [451, 0]
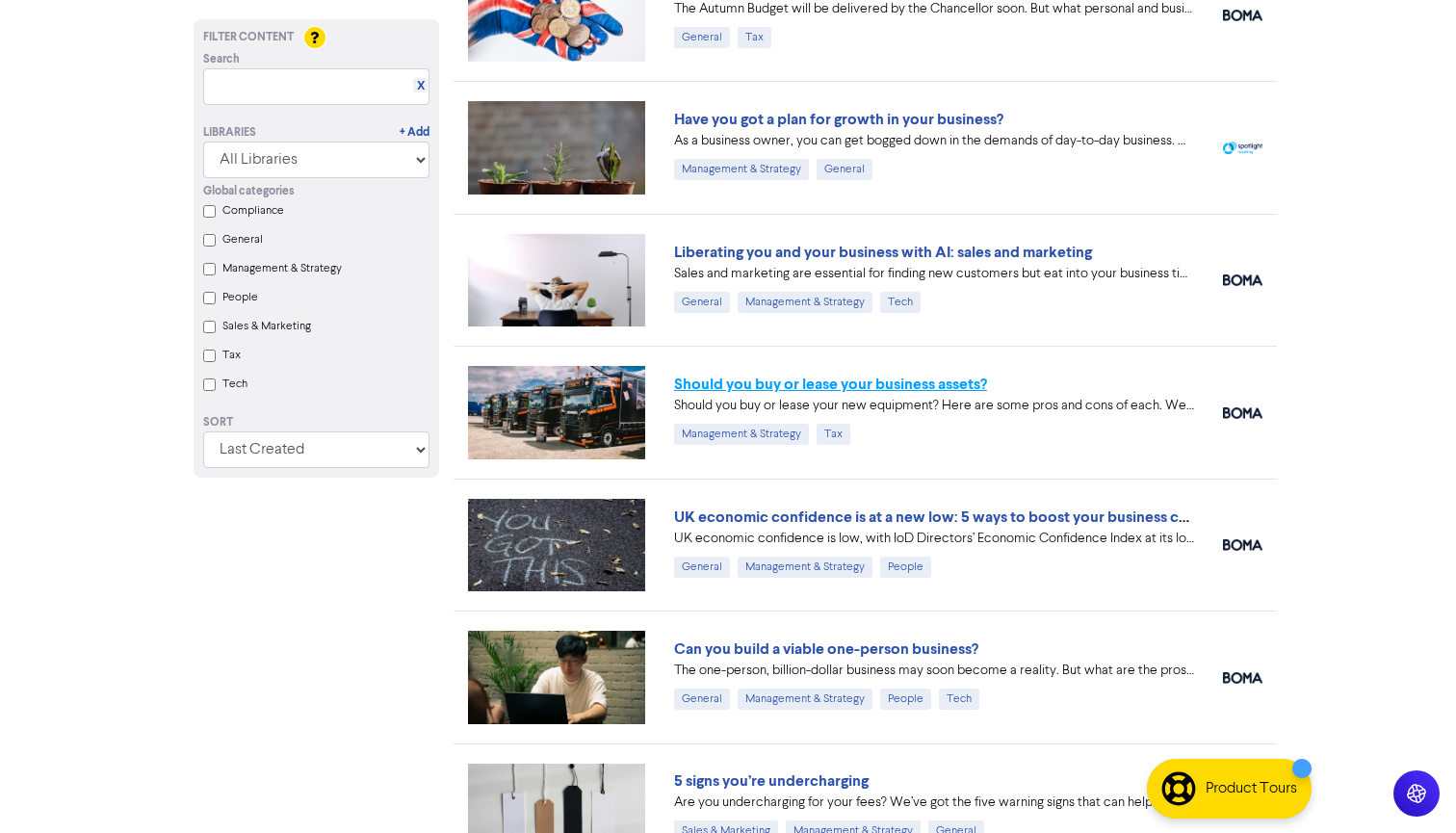
click at [806, 388] on link "Should you buy or lease your business assets?" at bounding box center [831, 384] width 313 height 19
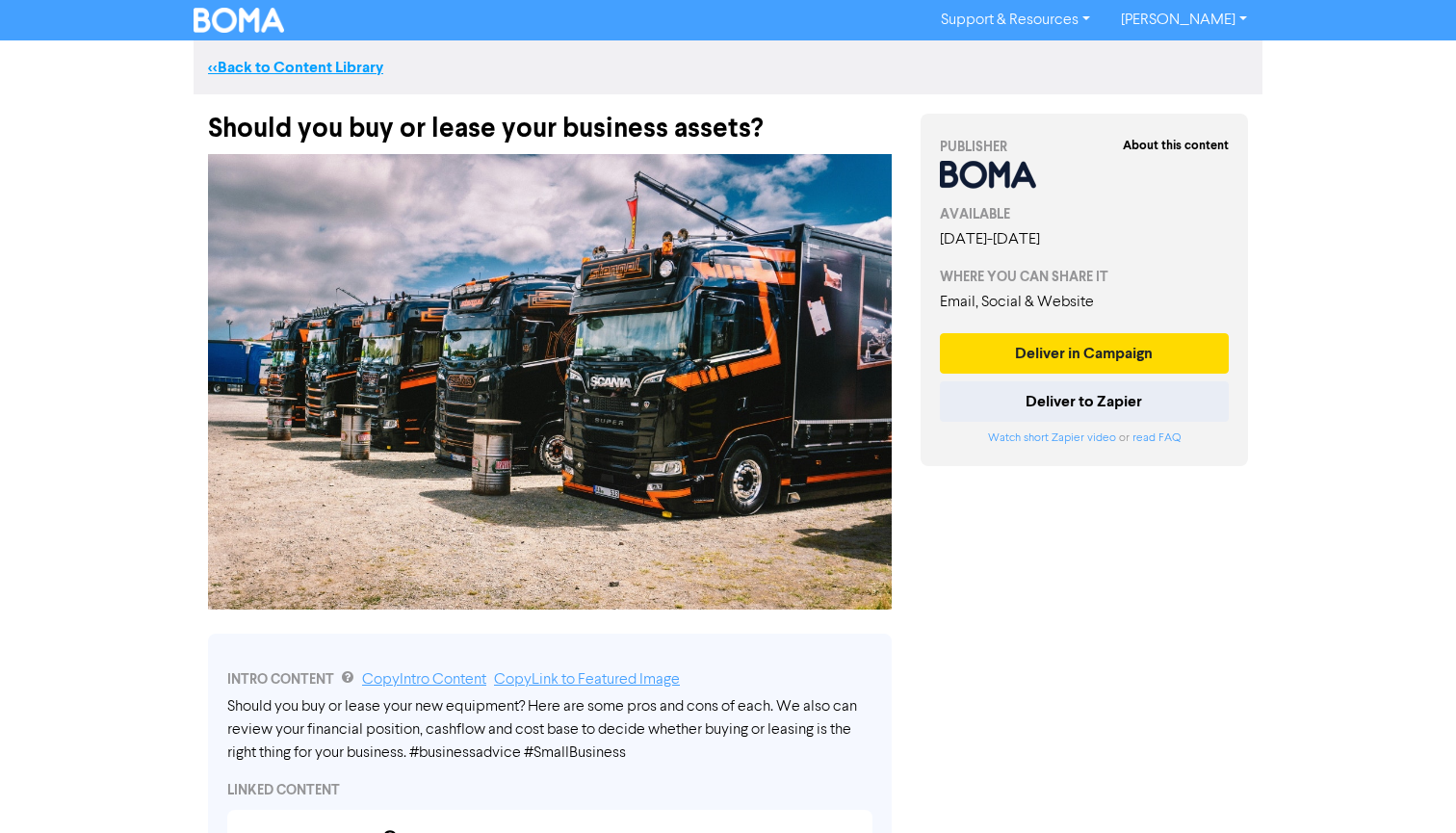
click at [264, 60] on link "<< Back to Content Library" at bounding box center [296, 67] width 176 height 19
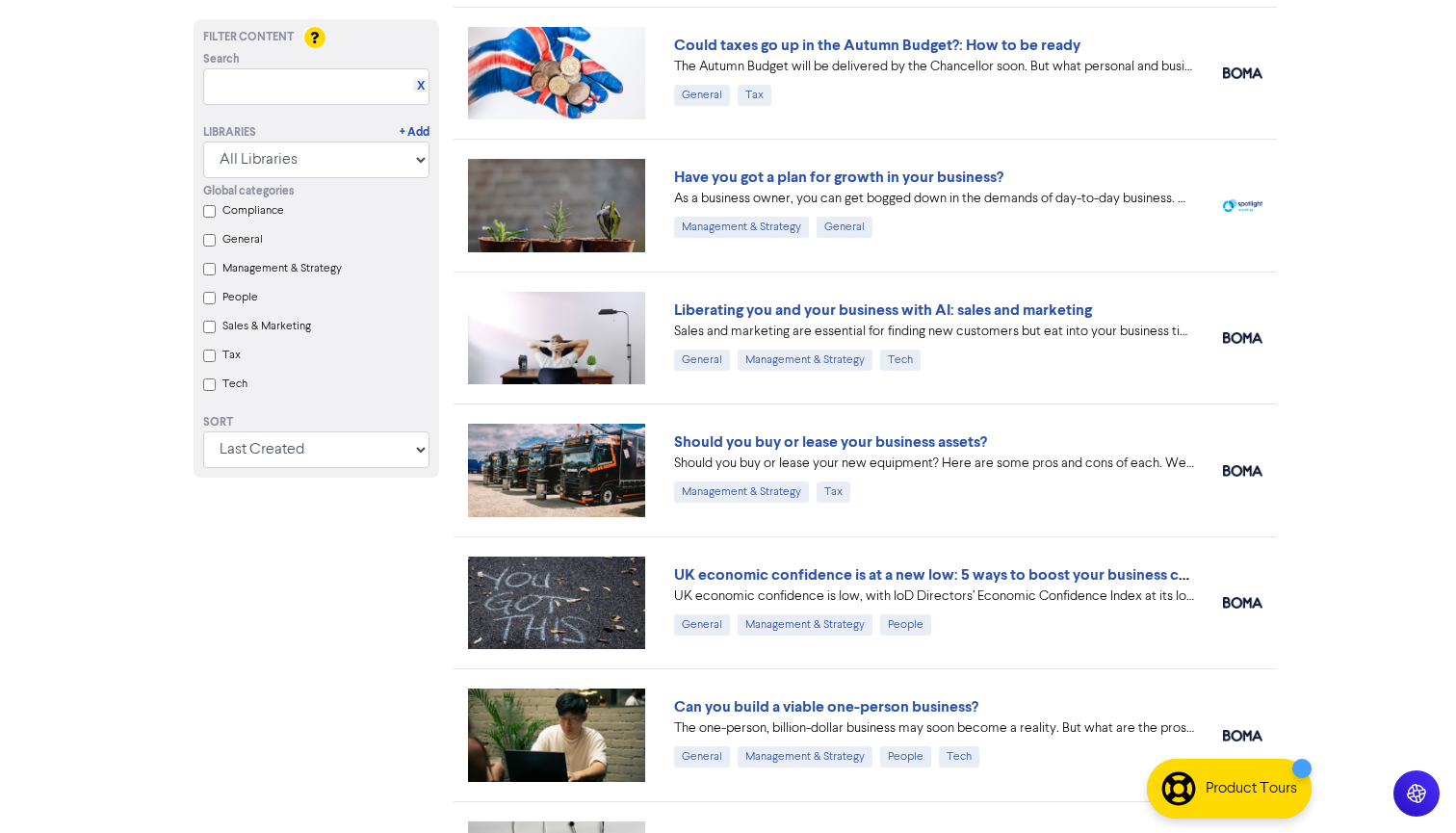
scroll to position [393, 0]
click at [801, 577] on link "UK economic confidence is at a new low: 5 ways to boost your business confidence" at bounding box center [962, 575] width 576 height 19
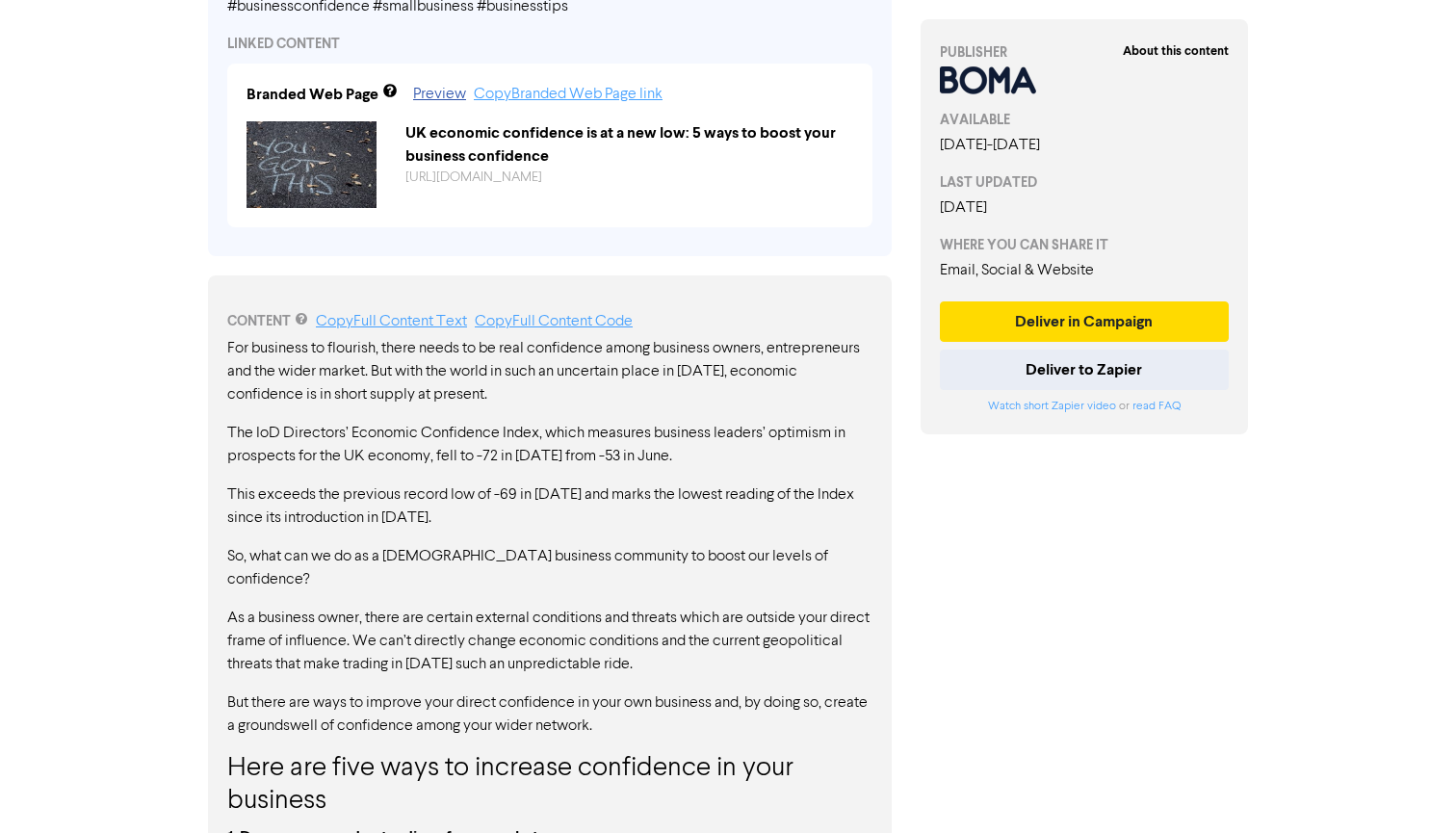
scroll to position [777, 0]
